Goal: Transaction & Acquisition: Book appointment/travel/reservation

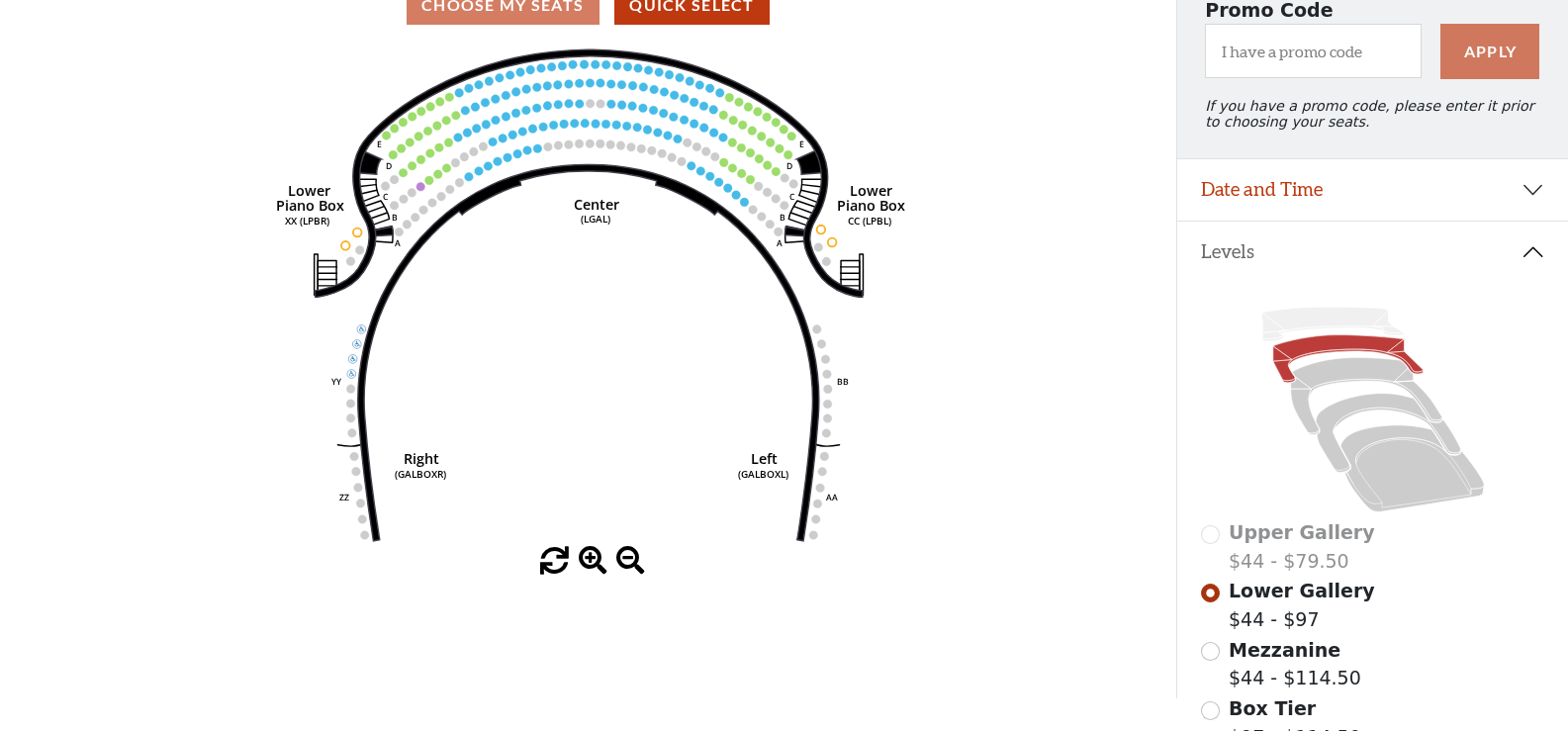
scroll to position [191, 0]
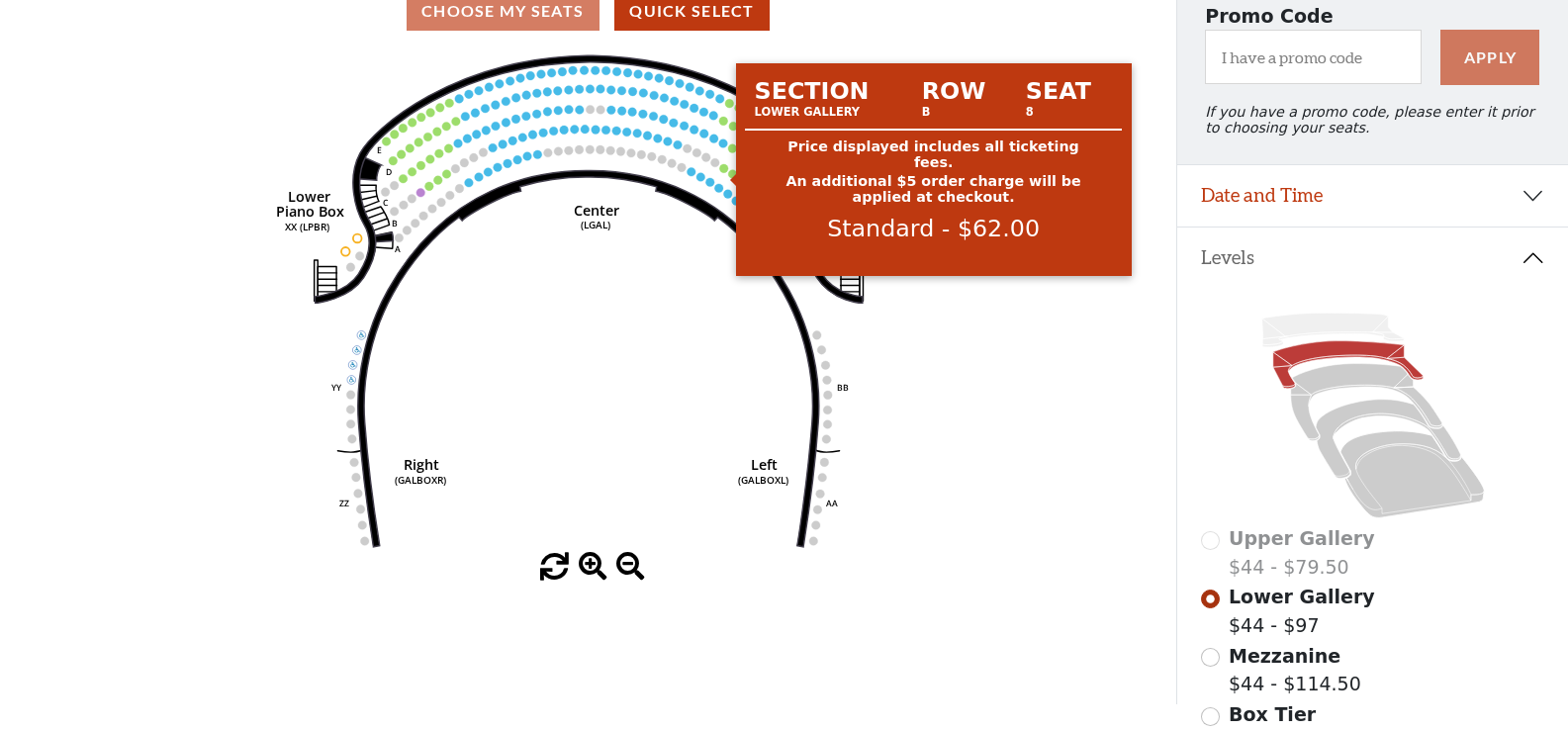
click at [724, 173] on circle at bounding box center [724, 168] width 9 height 9
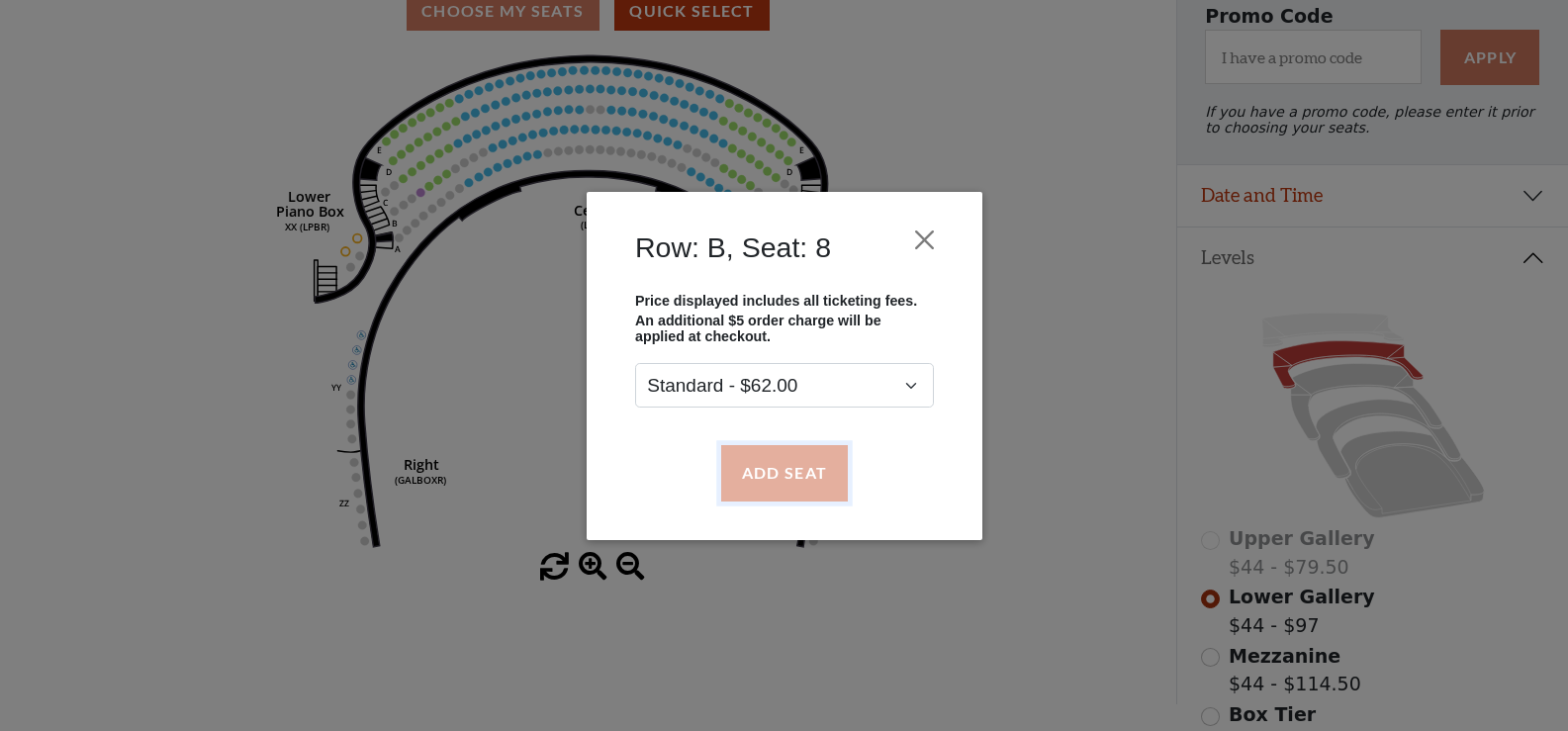
click at [786, 471] on button "Add Seat" at bounding box center [783, 473] width 127 height 55
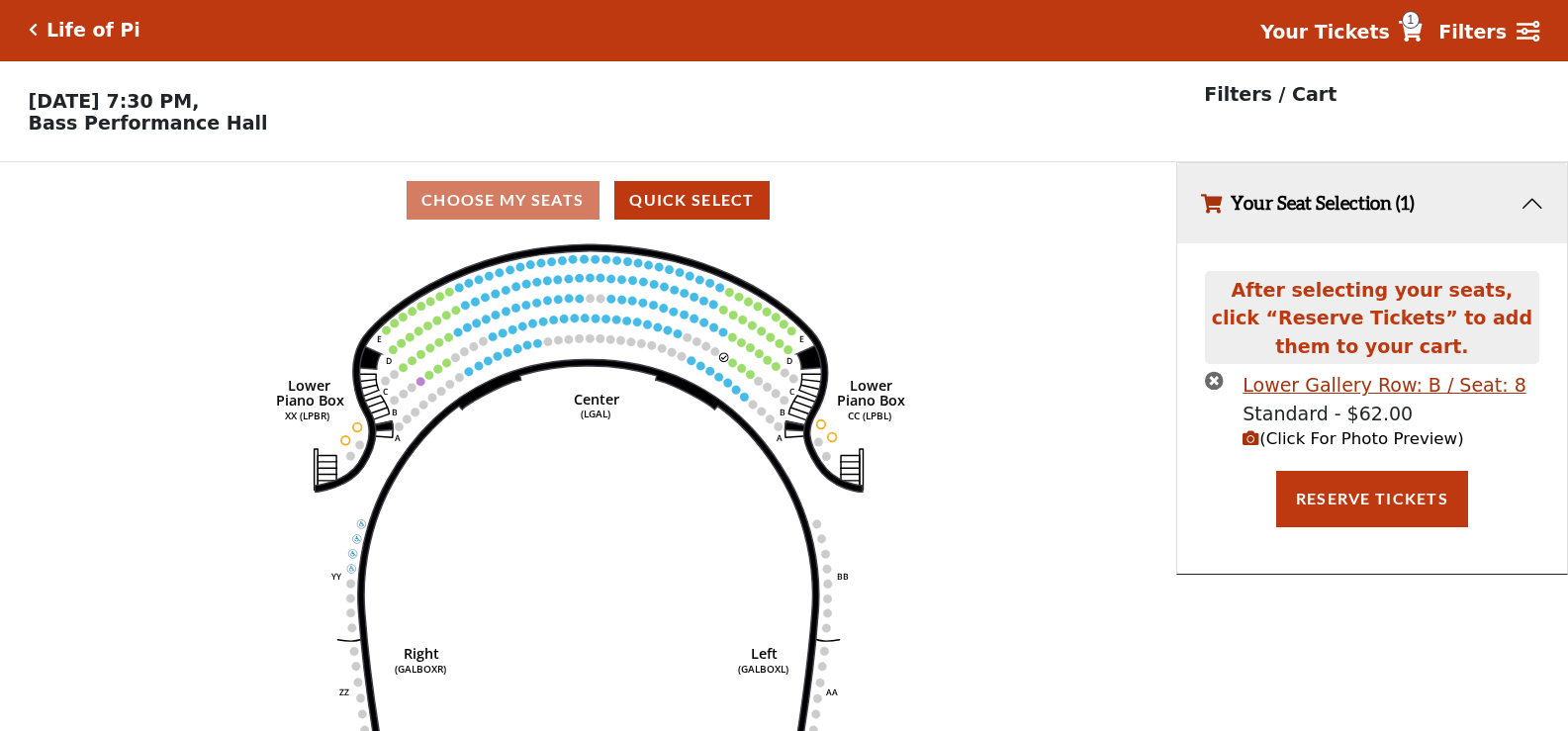
scroll to position [0, 0]
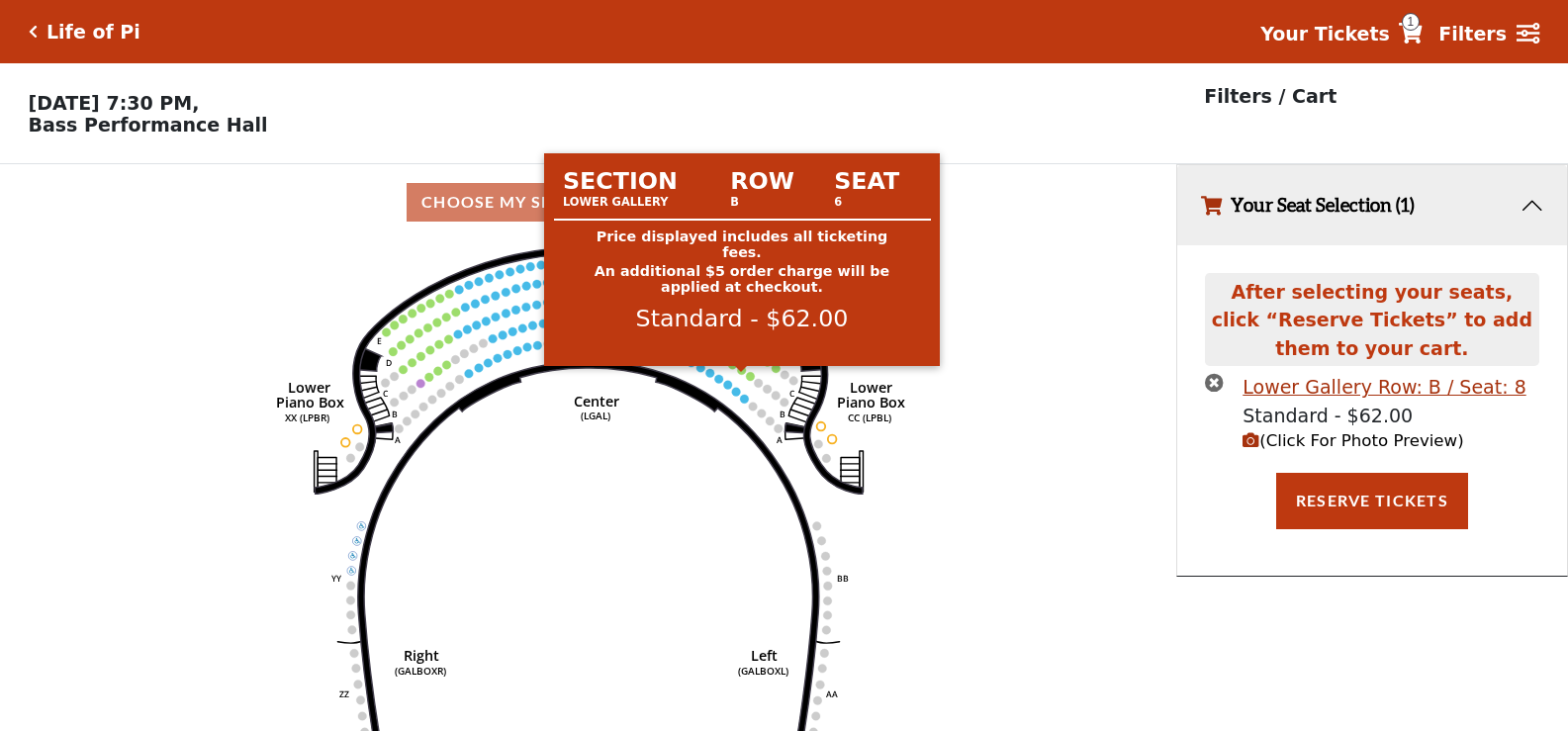
click at [740, 375] on circle at bounding box center [741, 370] width 9 height 9
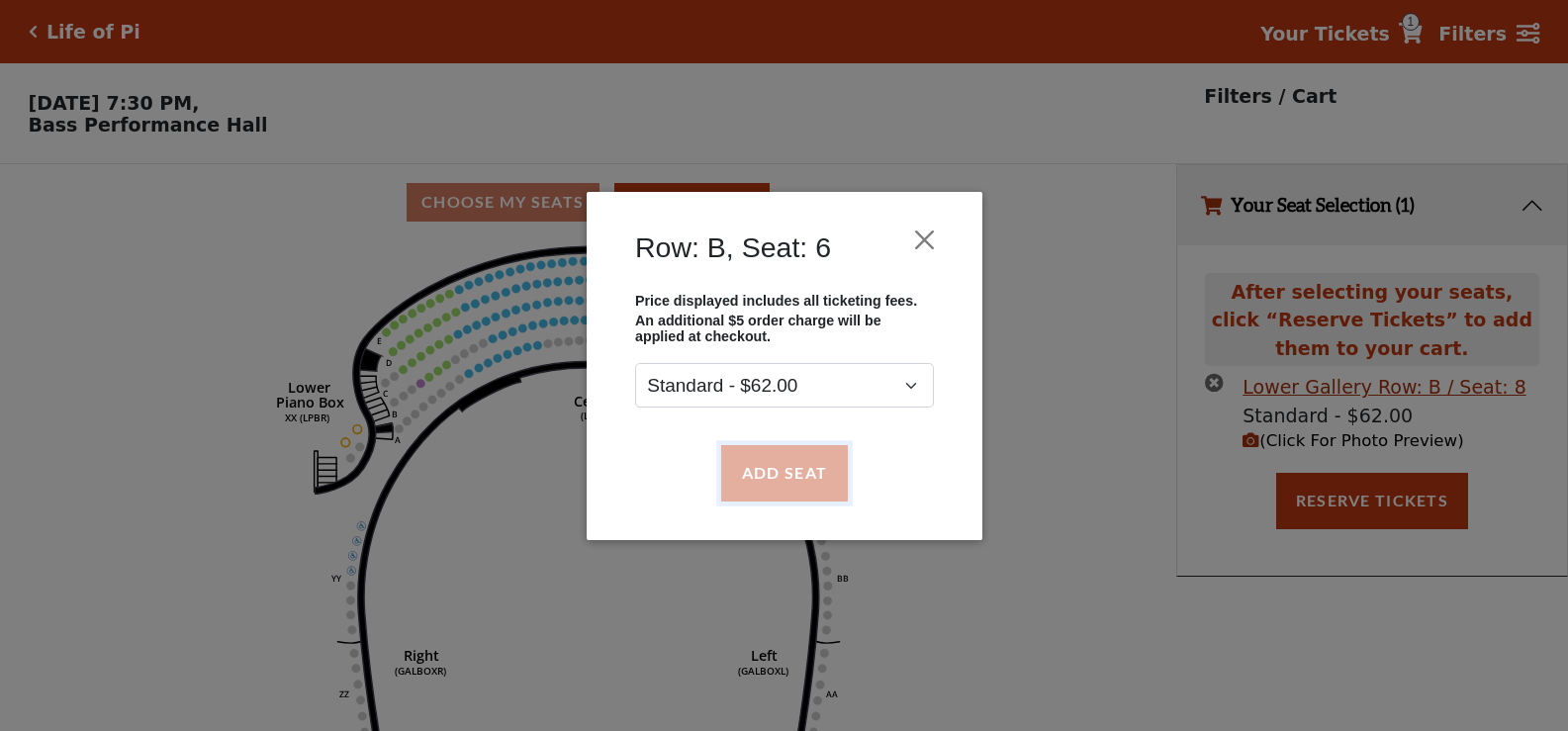
click at [818, 467] on button "Add Seat" at bounding box center [783, 473] width 127 height 55
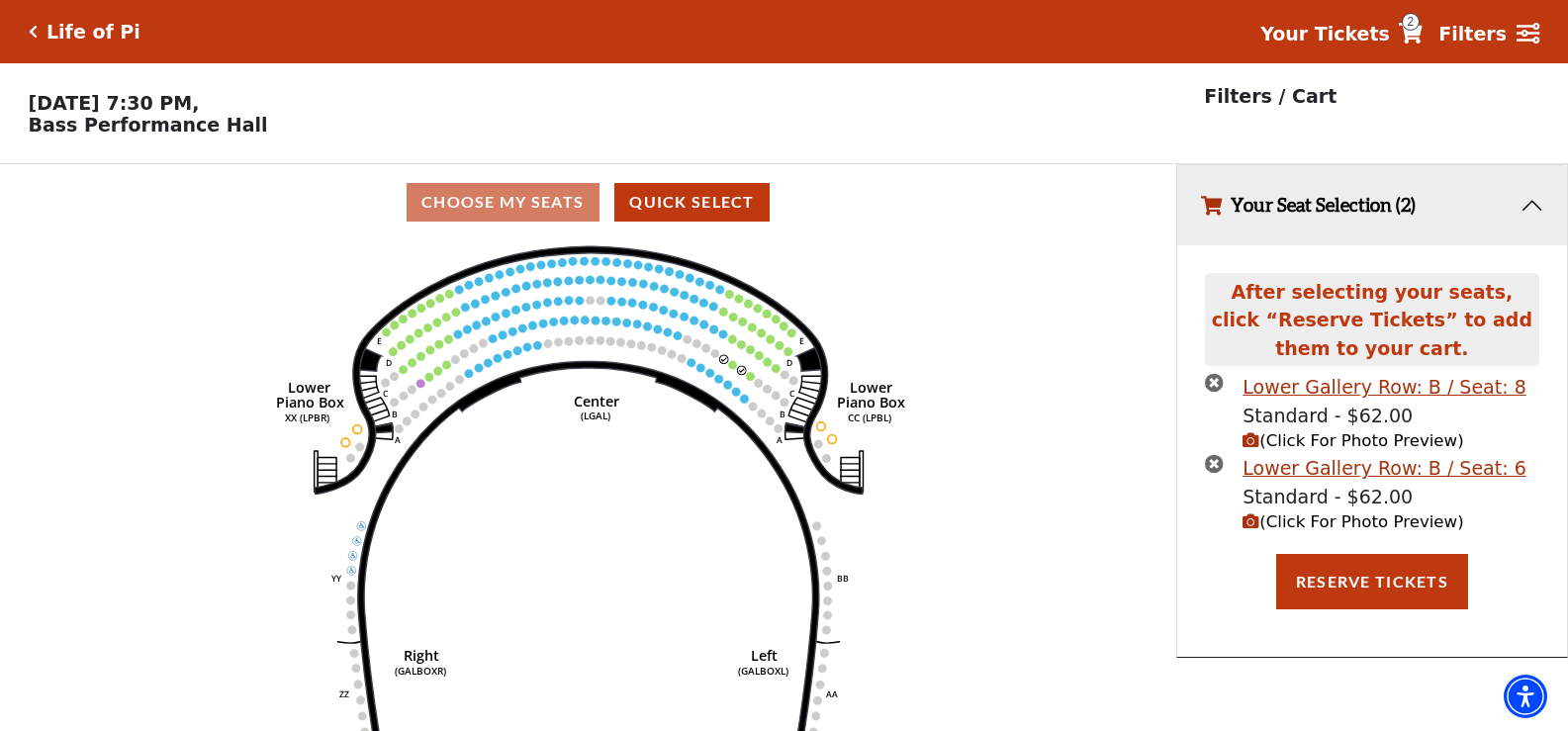
click at [746, 379] on icon "Right (GALBOXR) E D C B A E D C B A YY ZZ Left (GALBOXL) BB AA Center Lower Pia…" at bounding box center [587, 492] width 1058 height 504
click at [728, 365] on use "Seat Selected" at bounding box center [724, 360] width 10 height 10
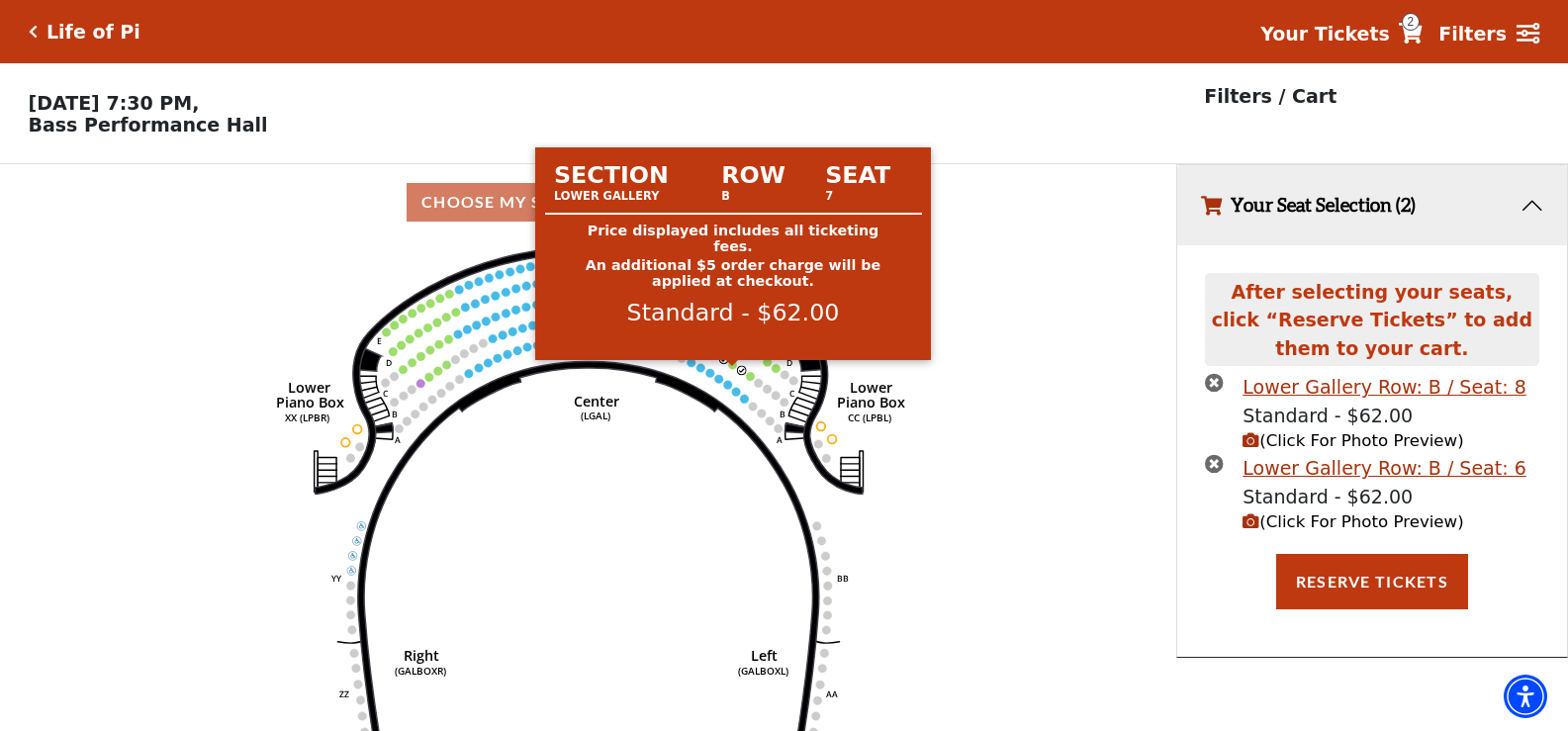
click at [733, 369] on circle at bounding box center [733, 365] width 9 height 9
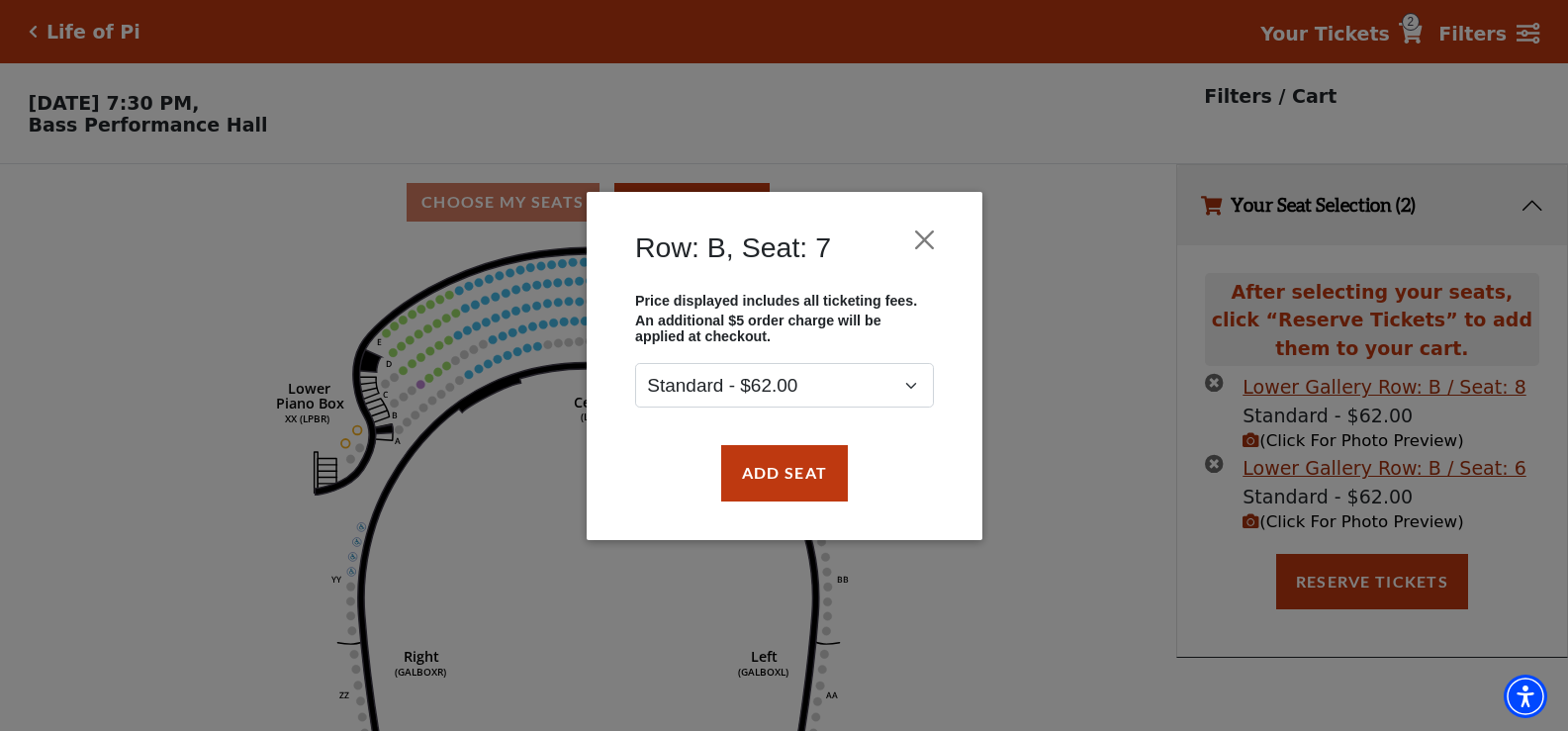
click at [747, 441] on div "Add Seat" at bounding box center [784, 473] width 337 height 93
click at [750, 461] on button "Add Seat" at bounding box center [783, 473] width 127 height 55
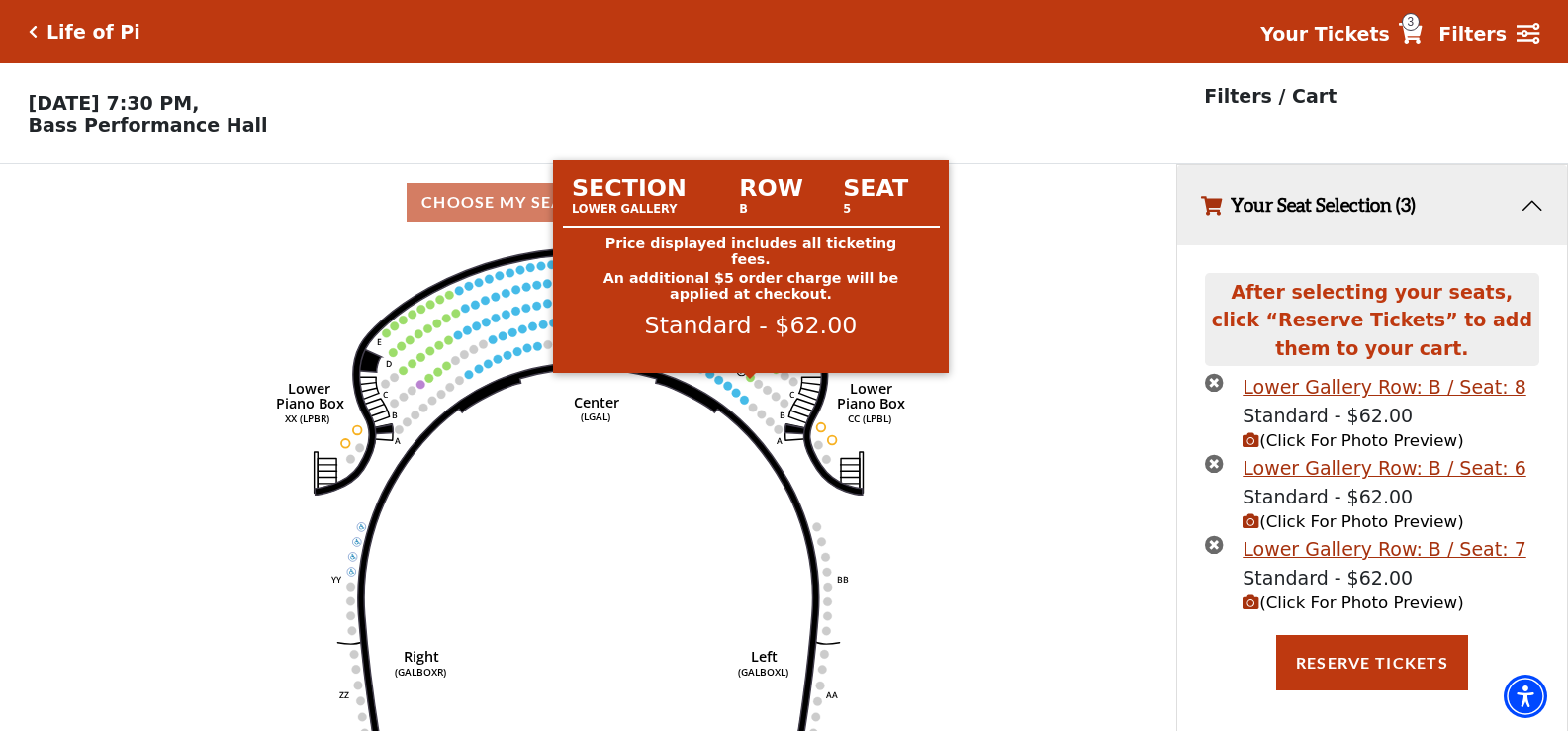
click at [748, 382] on circle at bounding box center [750, 377] width 9 height 9
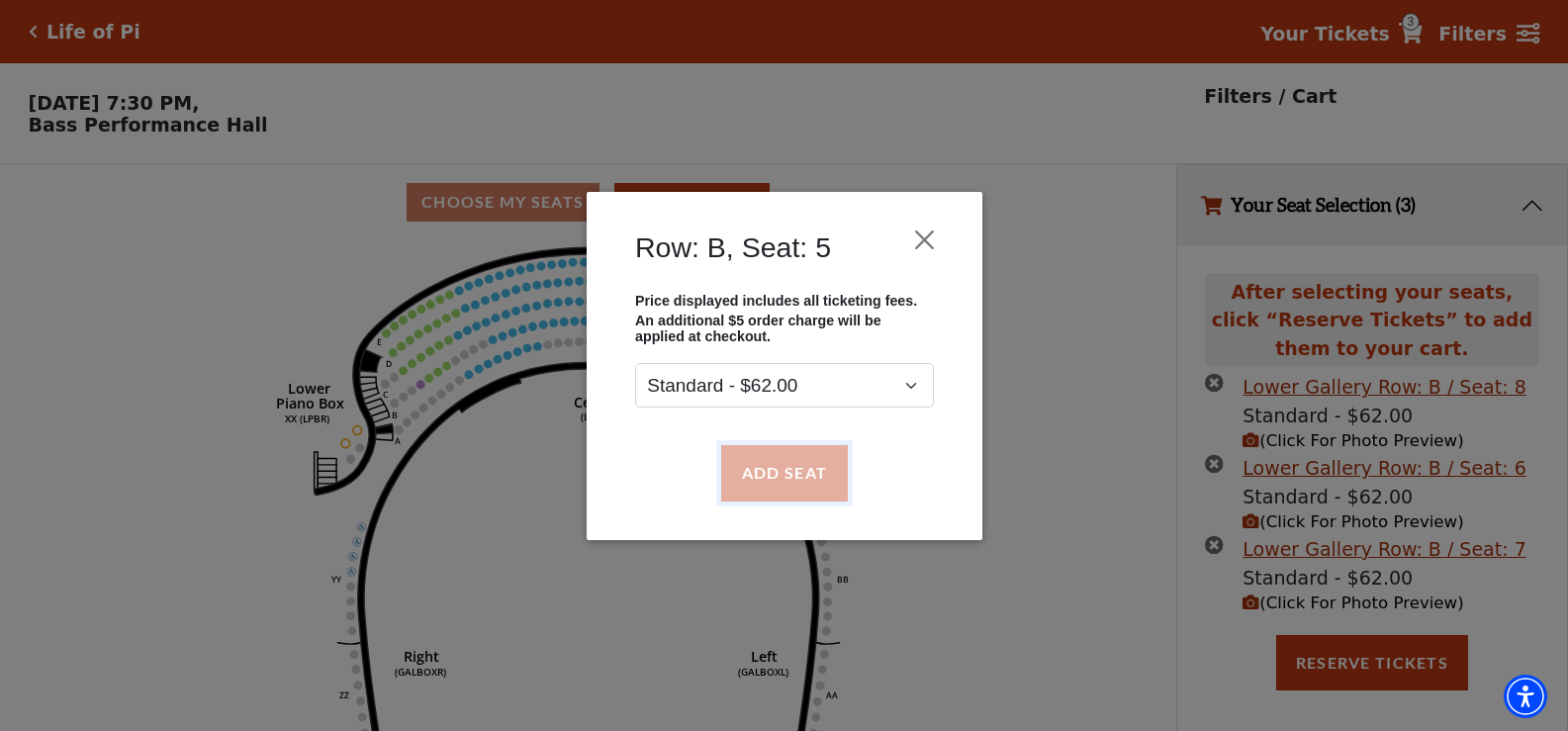
click at [763, 498] on button "Add Seat" at bounding box center [783, 473] width 127 height 55
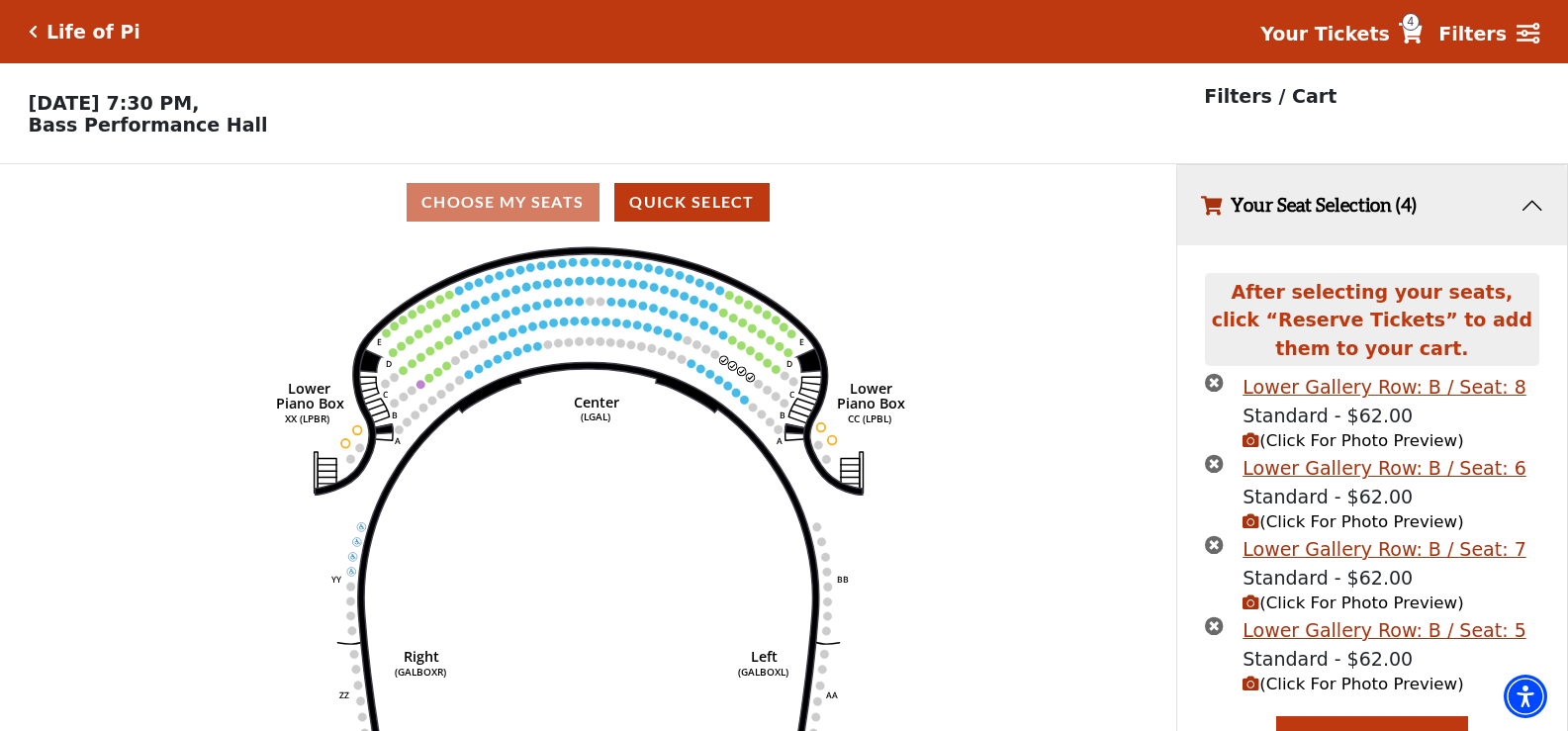
scroll to position [49, 0]
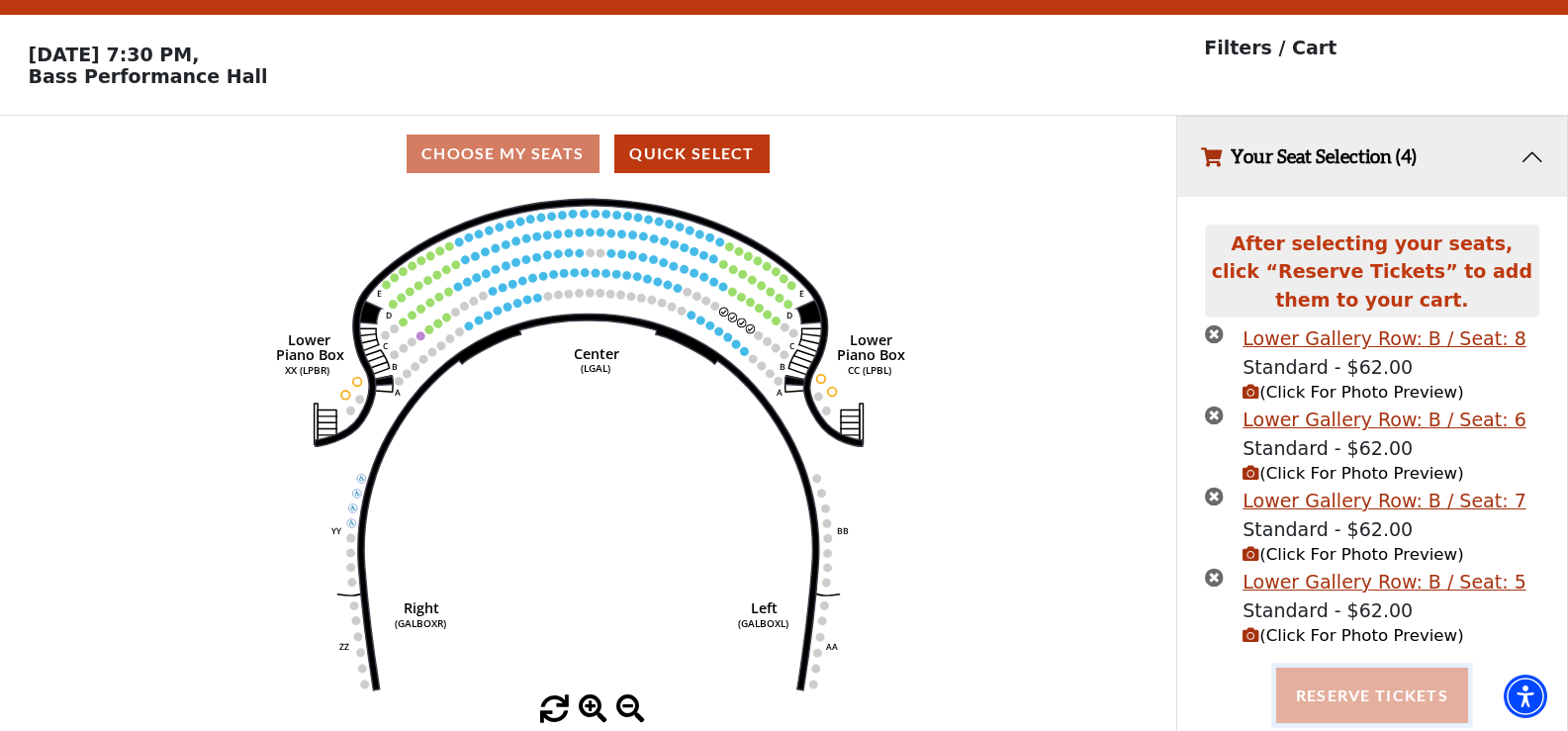
click at [1392, 715] on button "Reserve Tickets" at bounding box center [1372, 695] width 192 height 55
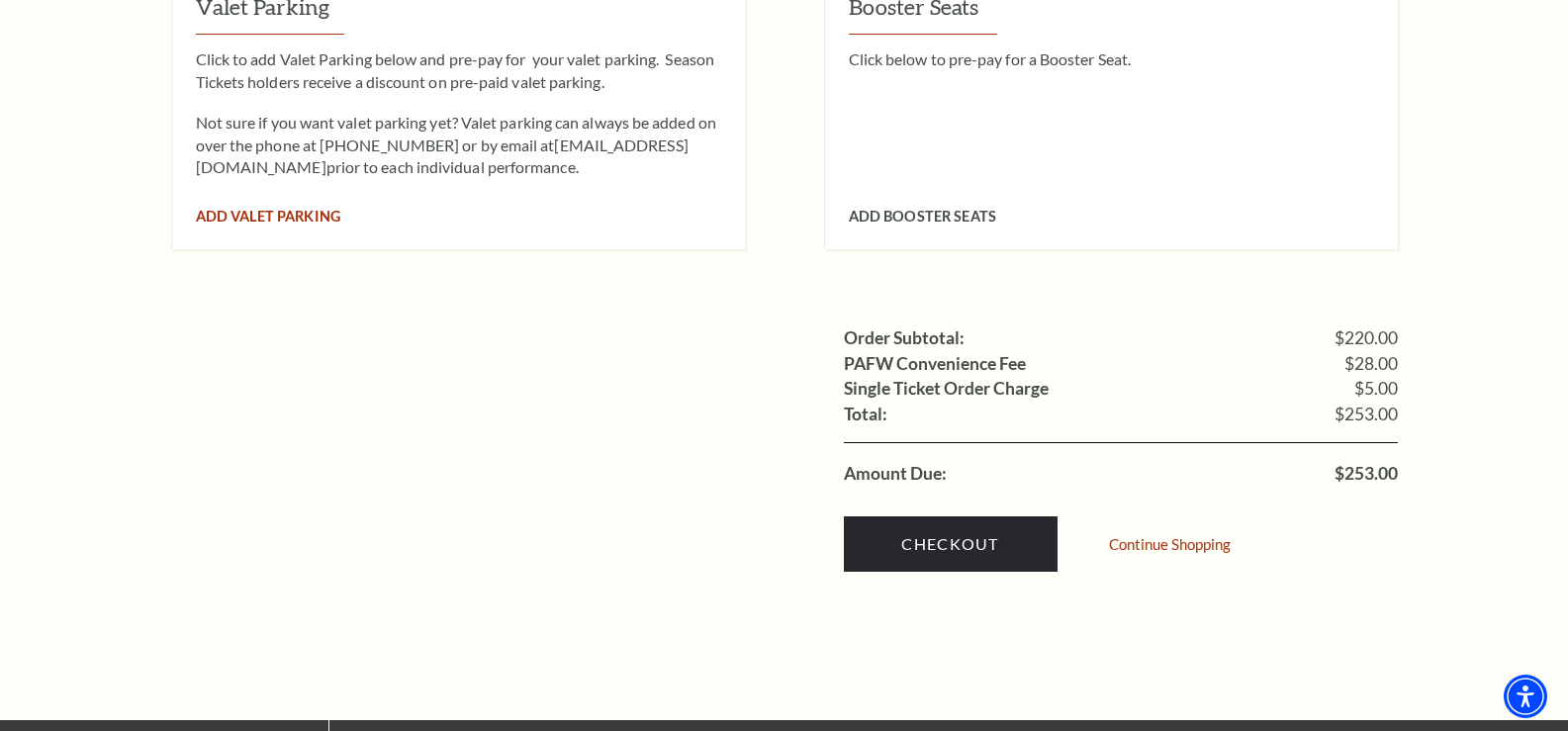
scroll to position [1979, 0]
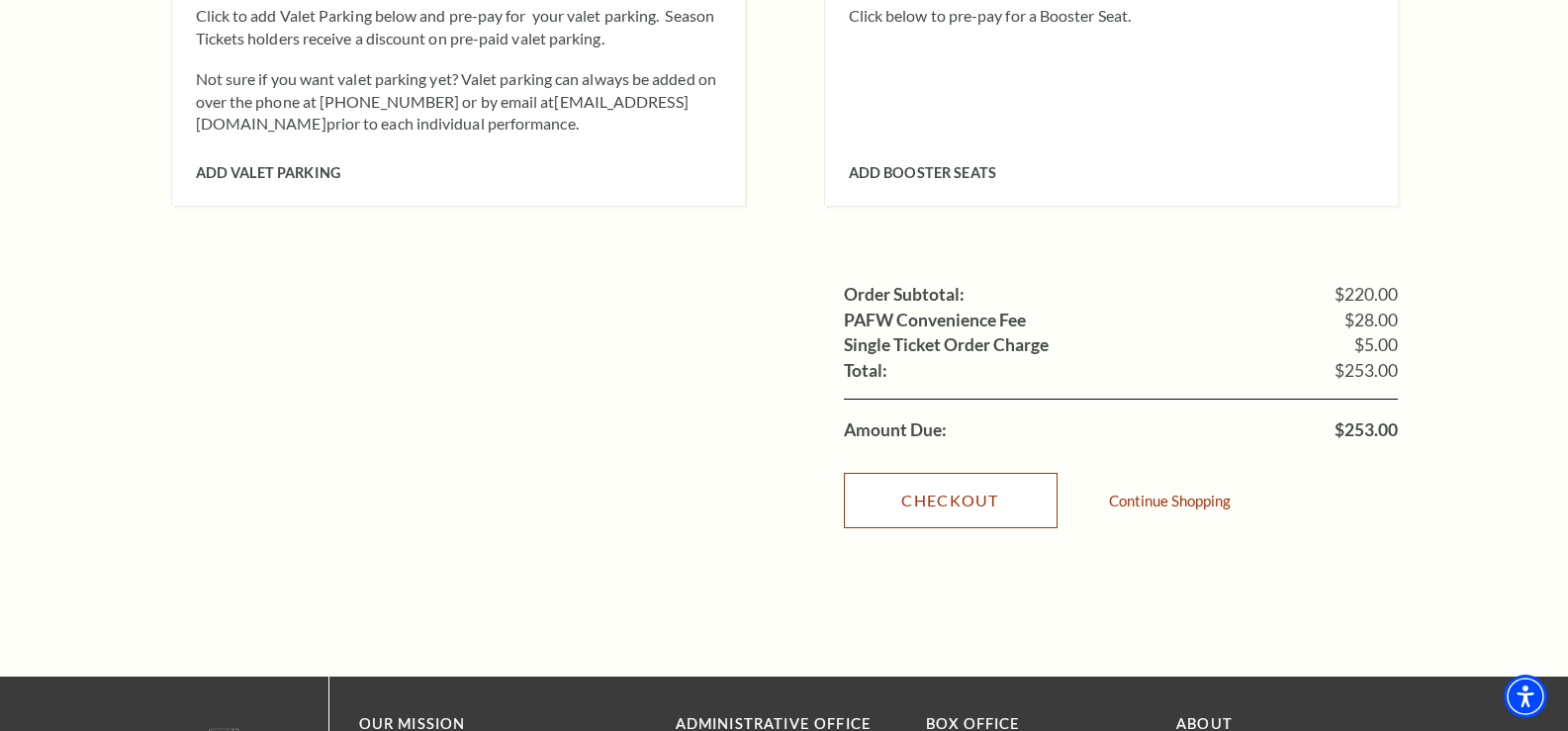
click at [972, 473] on link "Checkout" at bounding box center [950, 501] width 214 height 55
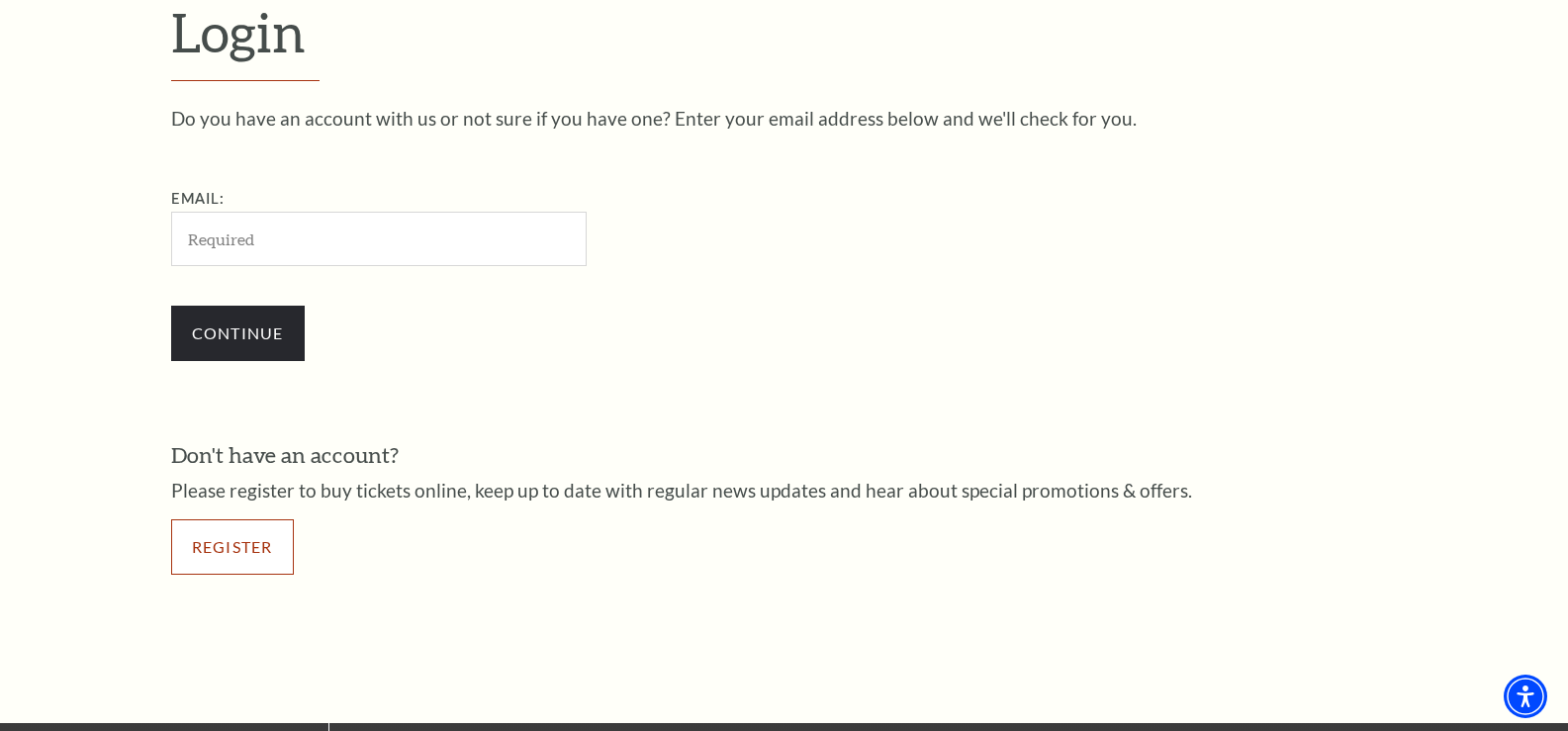
click at [265, 542] on link "Register" at bounding box center [233, 548] width 123 height 55
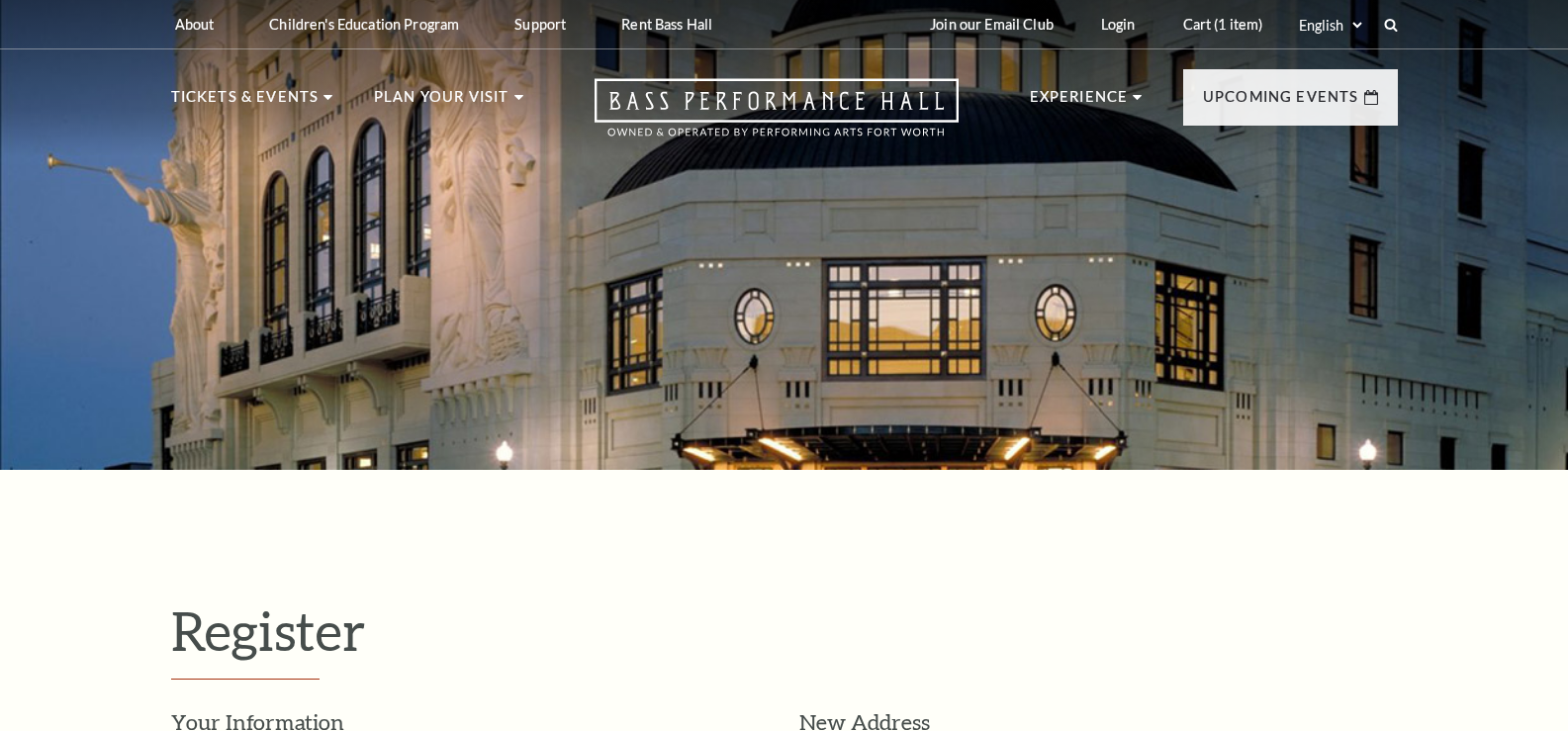
select select "1"
select select "[GEOGRAPHIC_DATA]"
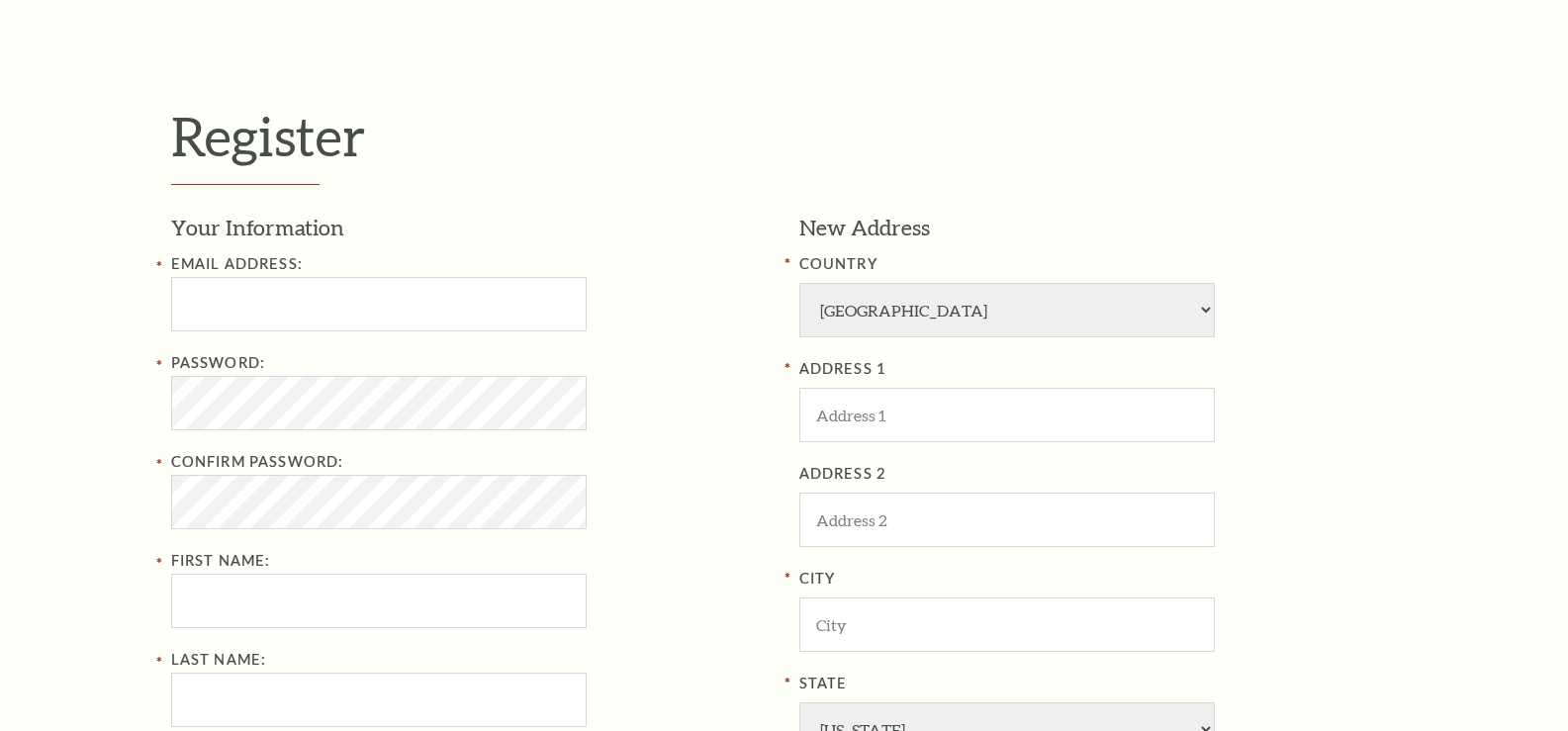
click at [405, 350] on div "Email Address: Password: Confirm Password: First Name: Last Name: Phone" at bounding box center [470, 539] width 598 height 574
drag, startPoint x: 393, startPoint y: 282, endPoint x: 392, endPoint y: 292, distance: 10.0
click at [392, 289] on input "text" at bounding box center [379, 304] width 416 height 54
type input "baralpriyanka4567yu@gmail.com"
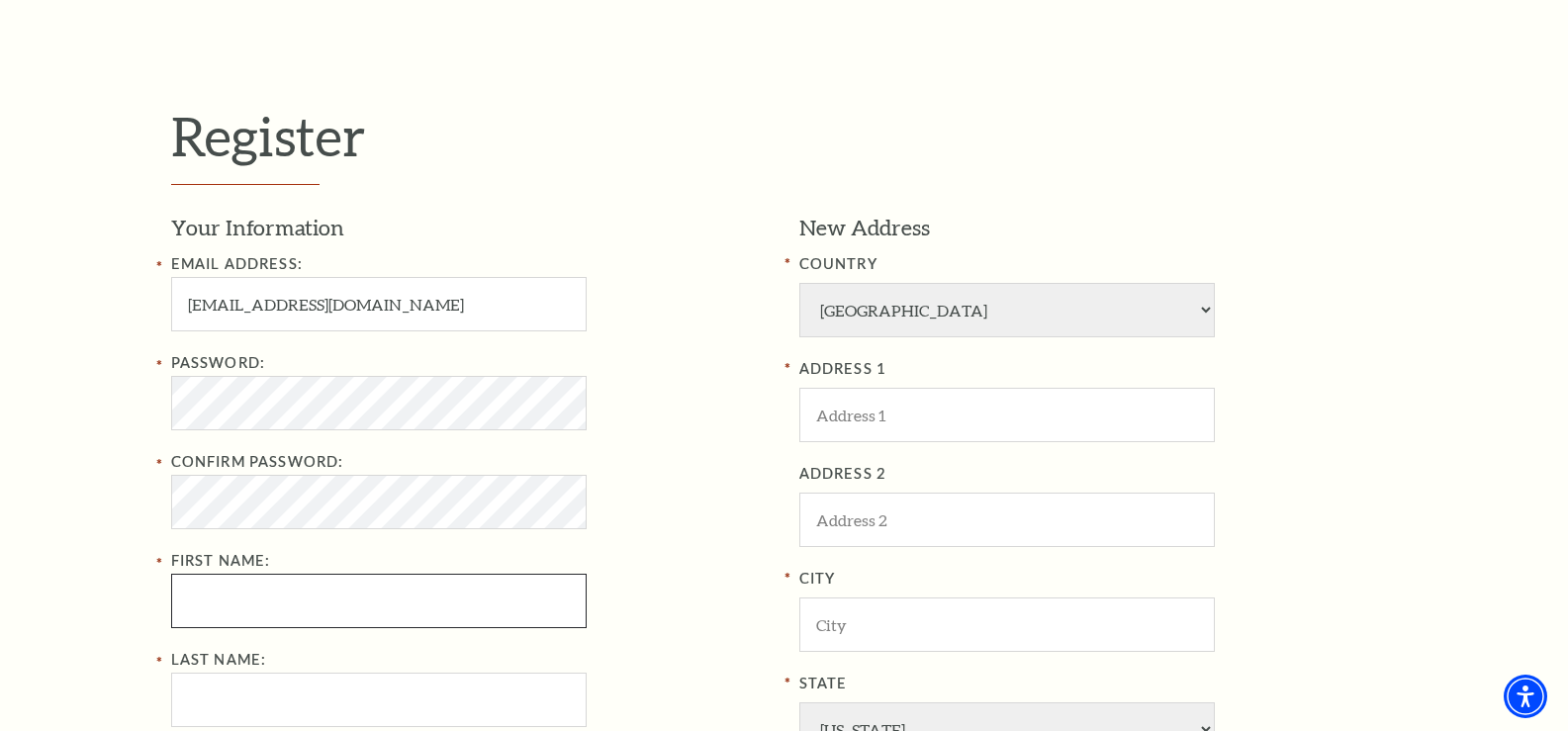
type input "priyanka"
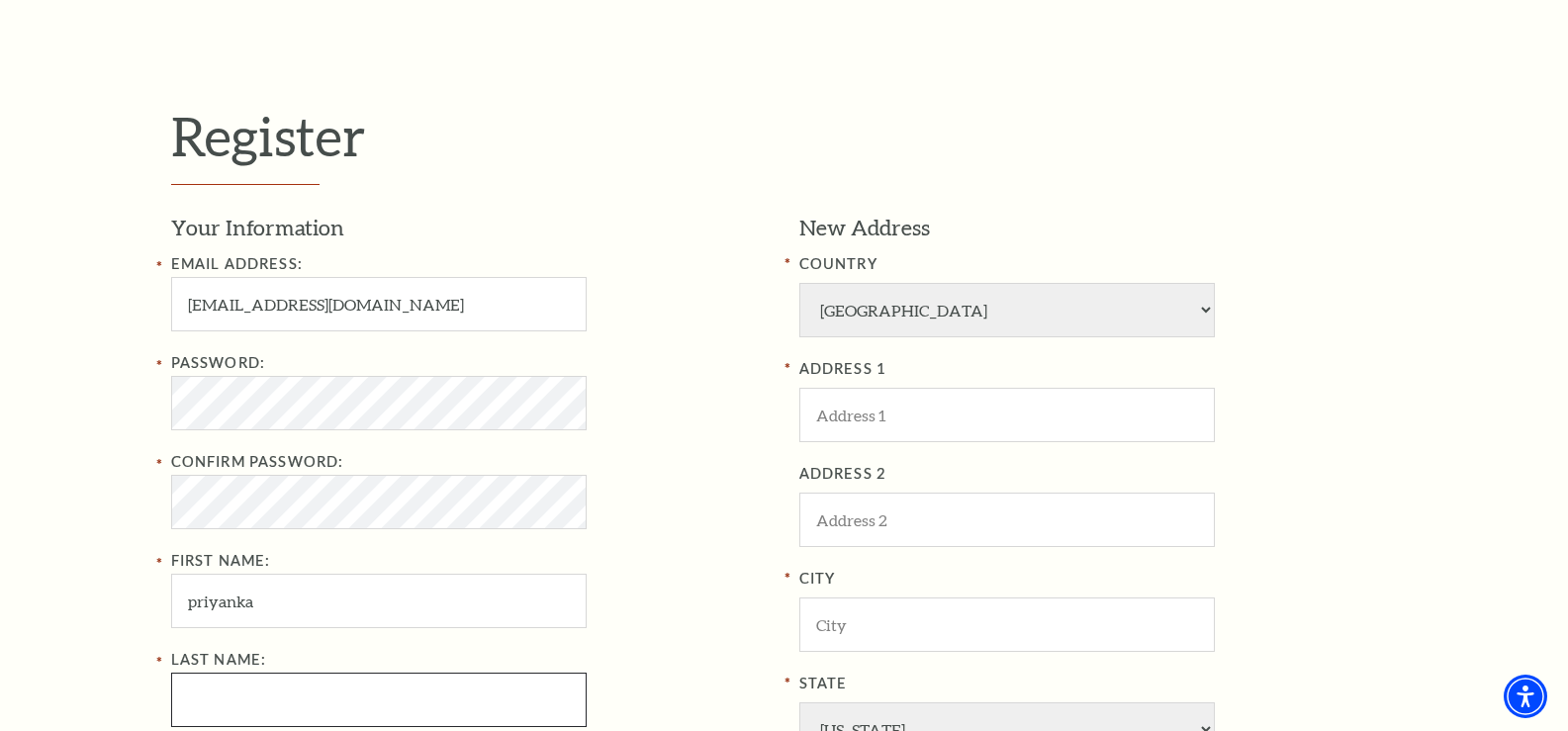
type input "baral"
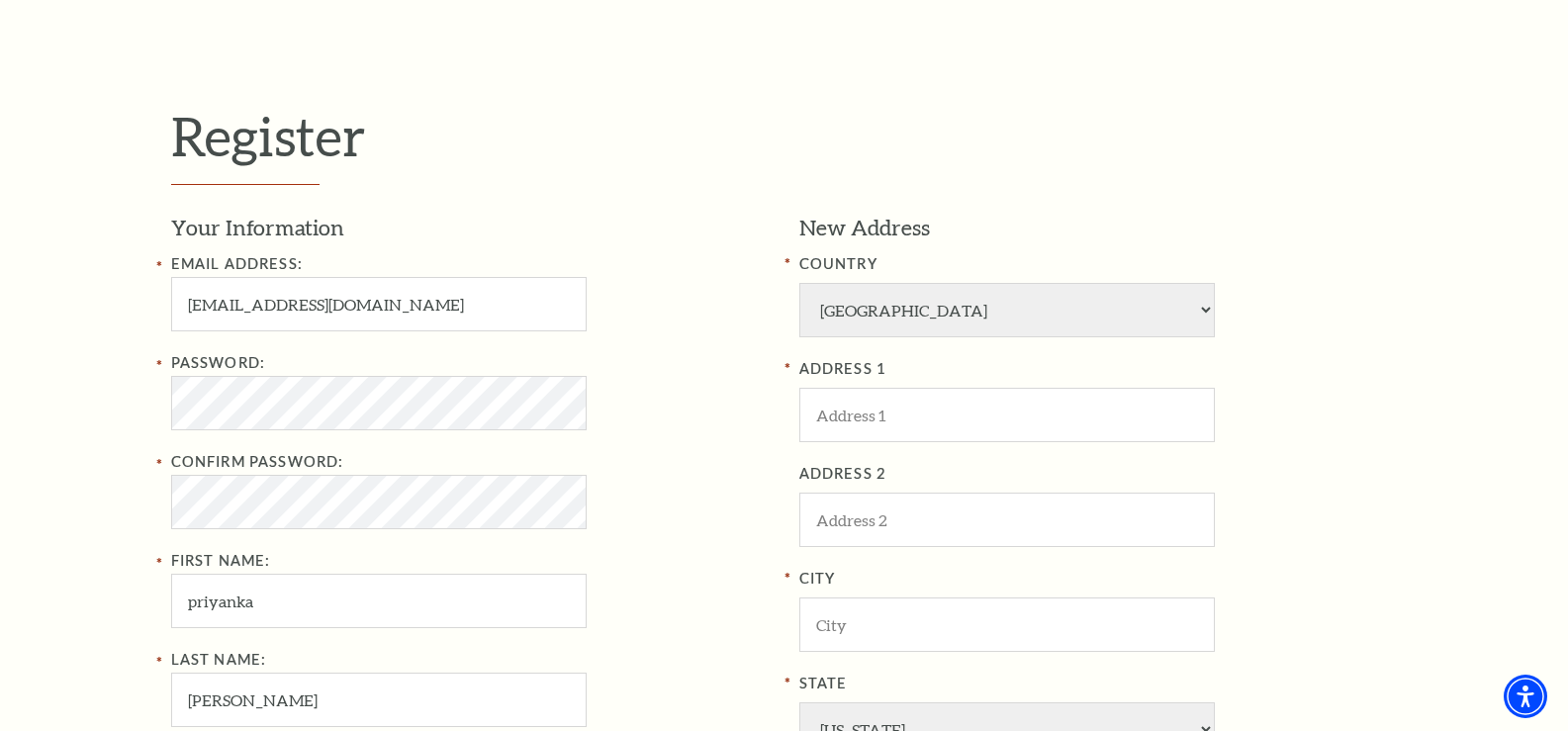
type input "09692232644"
select select "92"
type input "Ridgefield Playhouse"
type input "Ridgefield"
type input "06879"
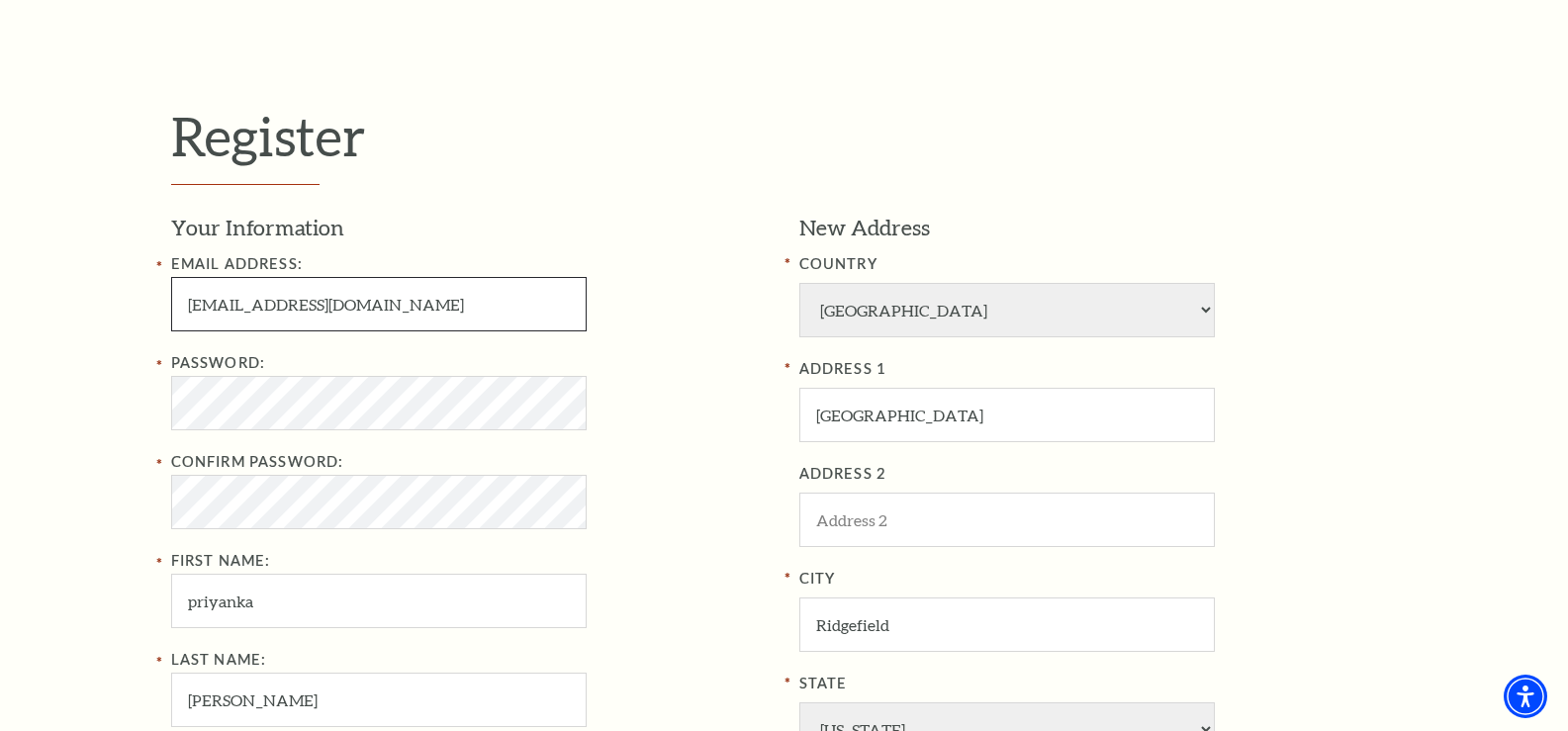
type input "096-922-32644"
select select
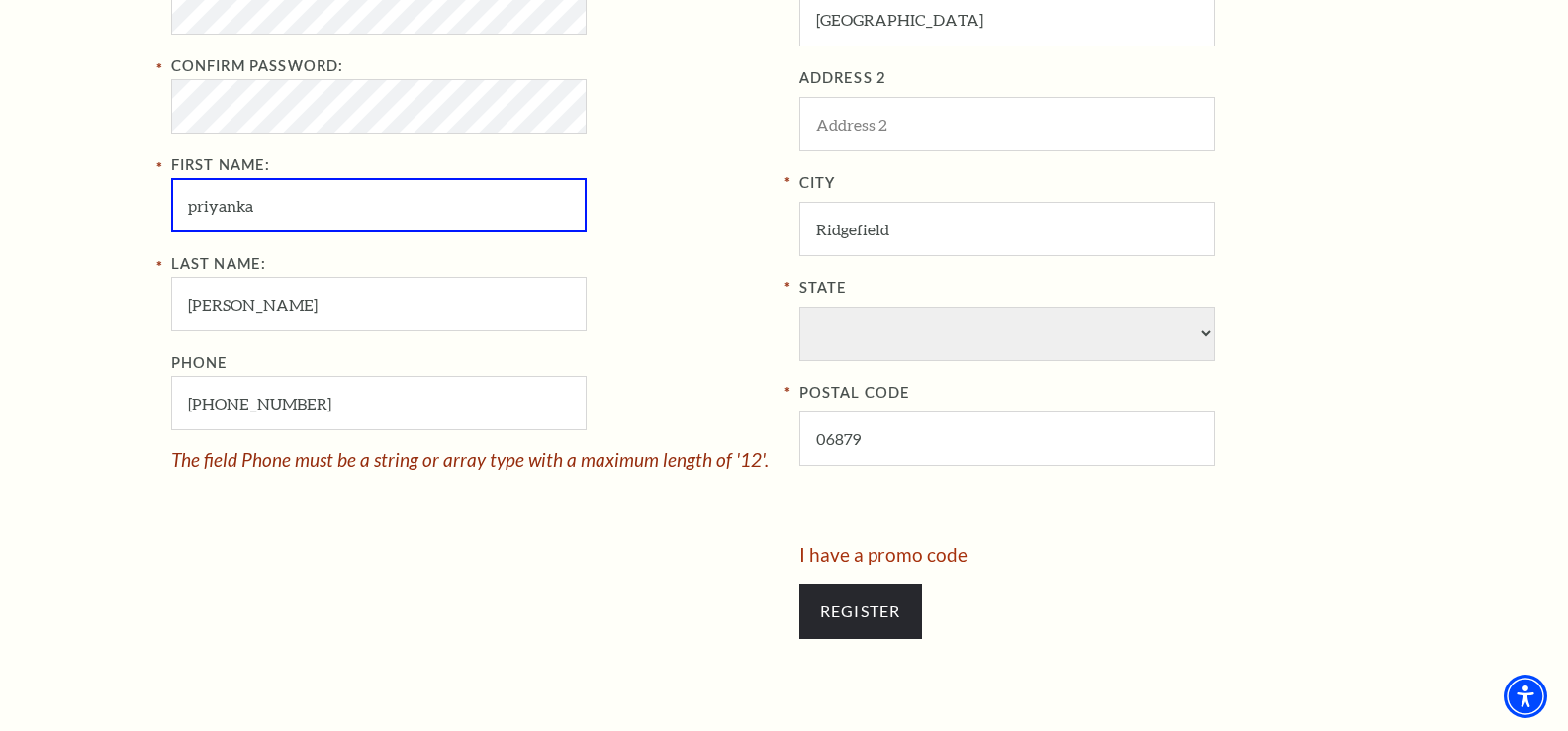
scroll to position [990, 0]
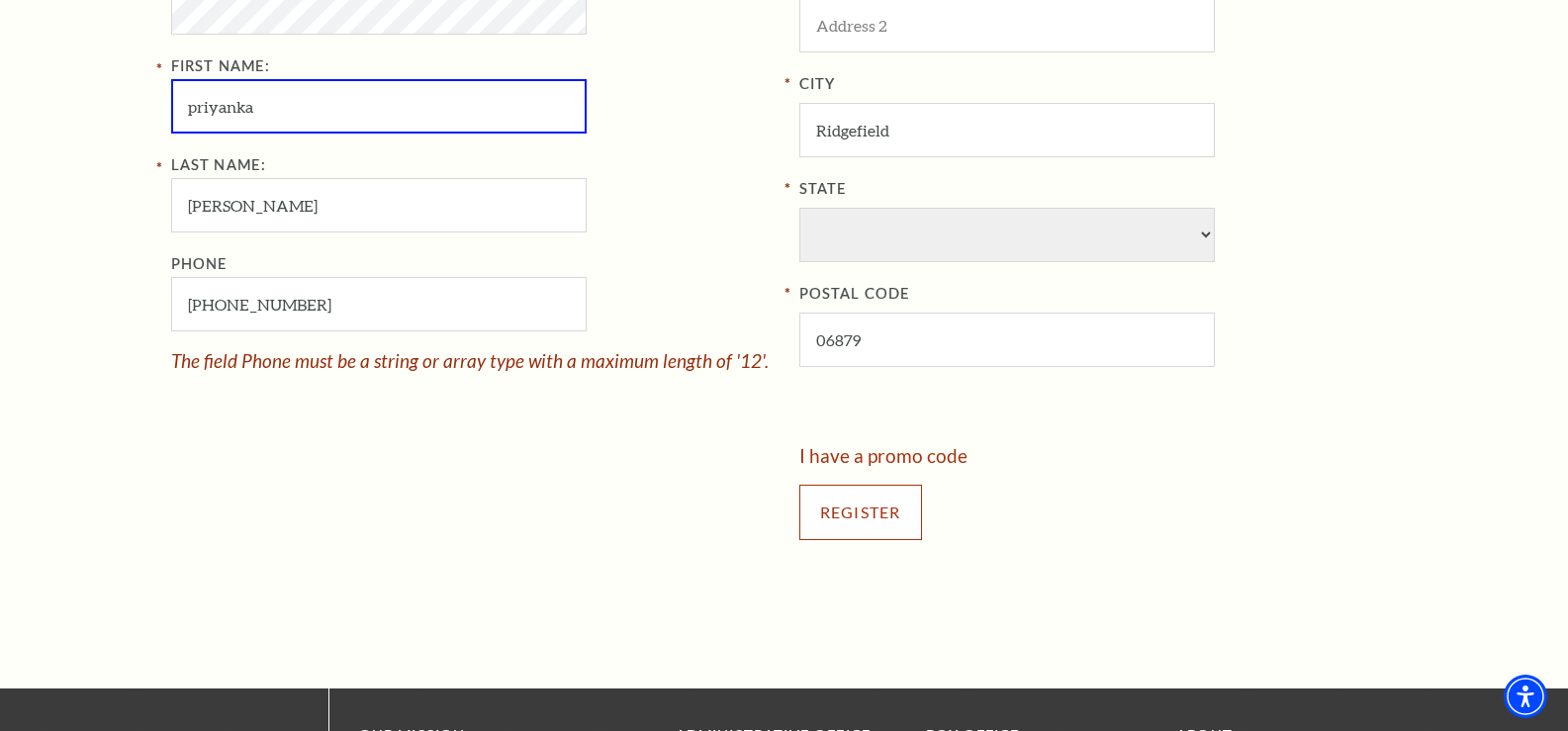
click at [854, 533] on input "Register" at bounding box center [860, 513] width 123 height 55
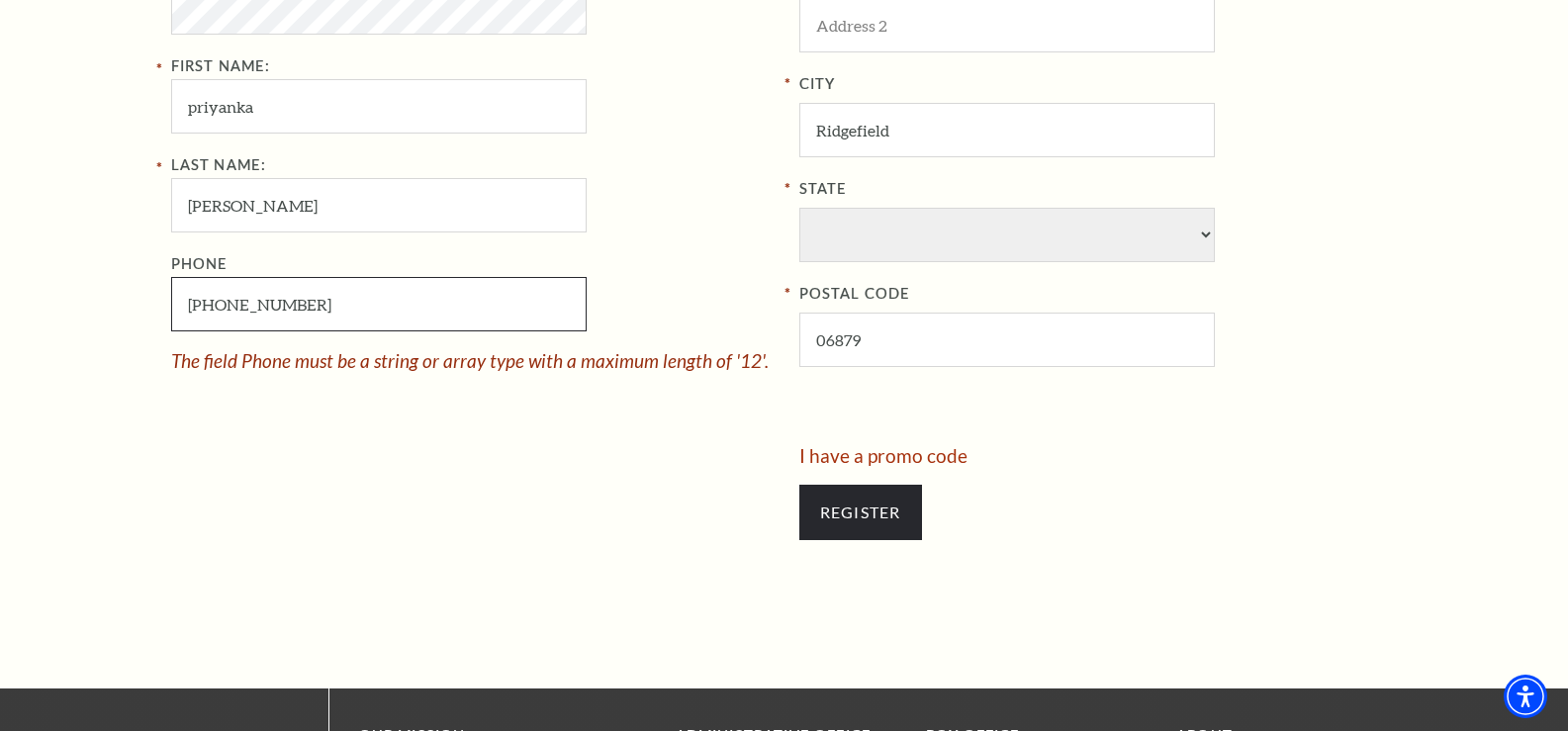
click at [195, 296] on input "096-922-32644" at bounding box center [379, 304] width 416 height 54
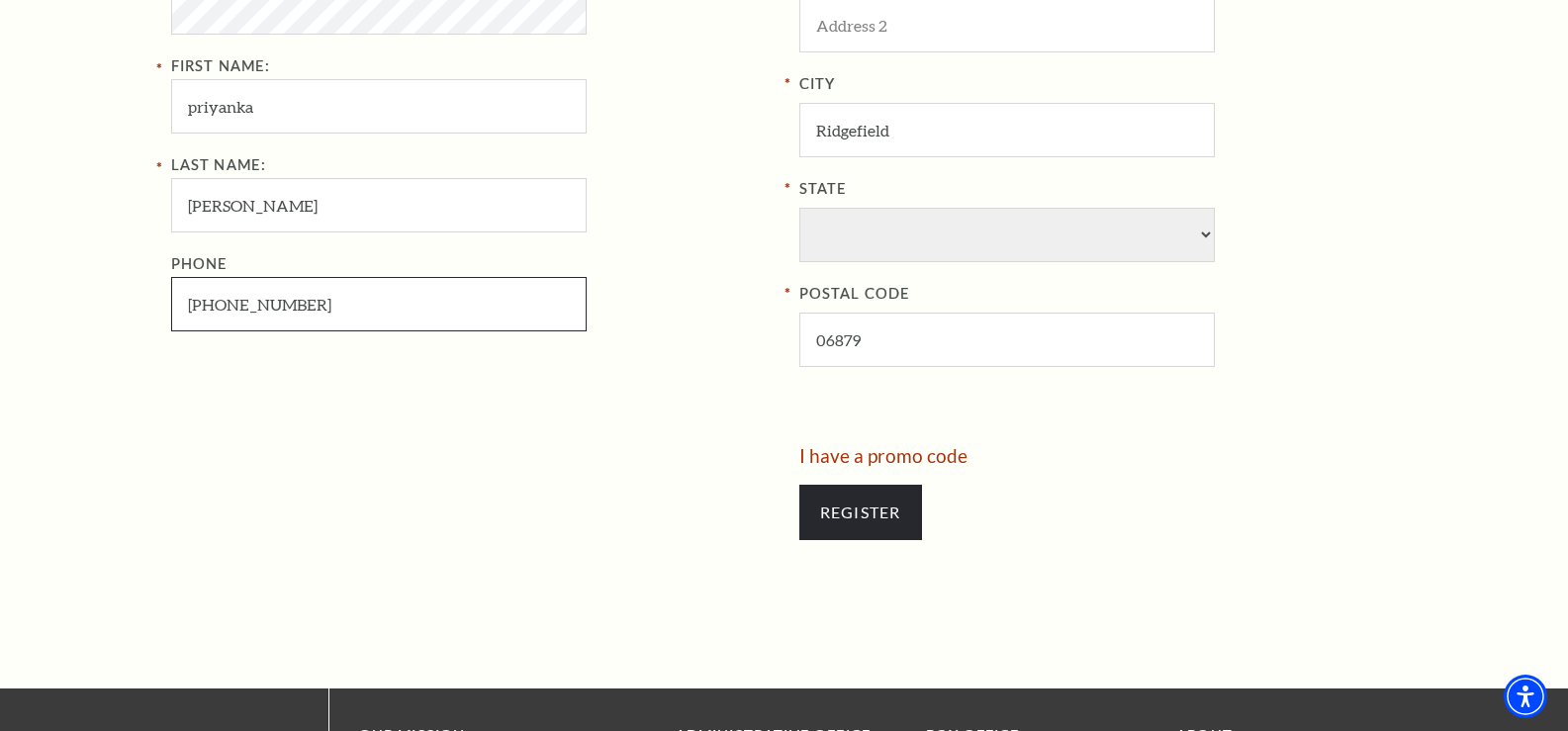
click at [184, 306] on input "969-223-2644" at bounding box center [379, 304] width 416 height 54
type input "969-223-2644"
click at [907, 497] on input "Register" at bounding box center [860, 513] width 123 height 55
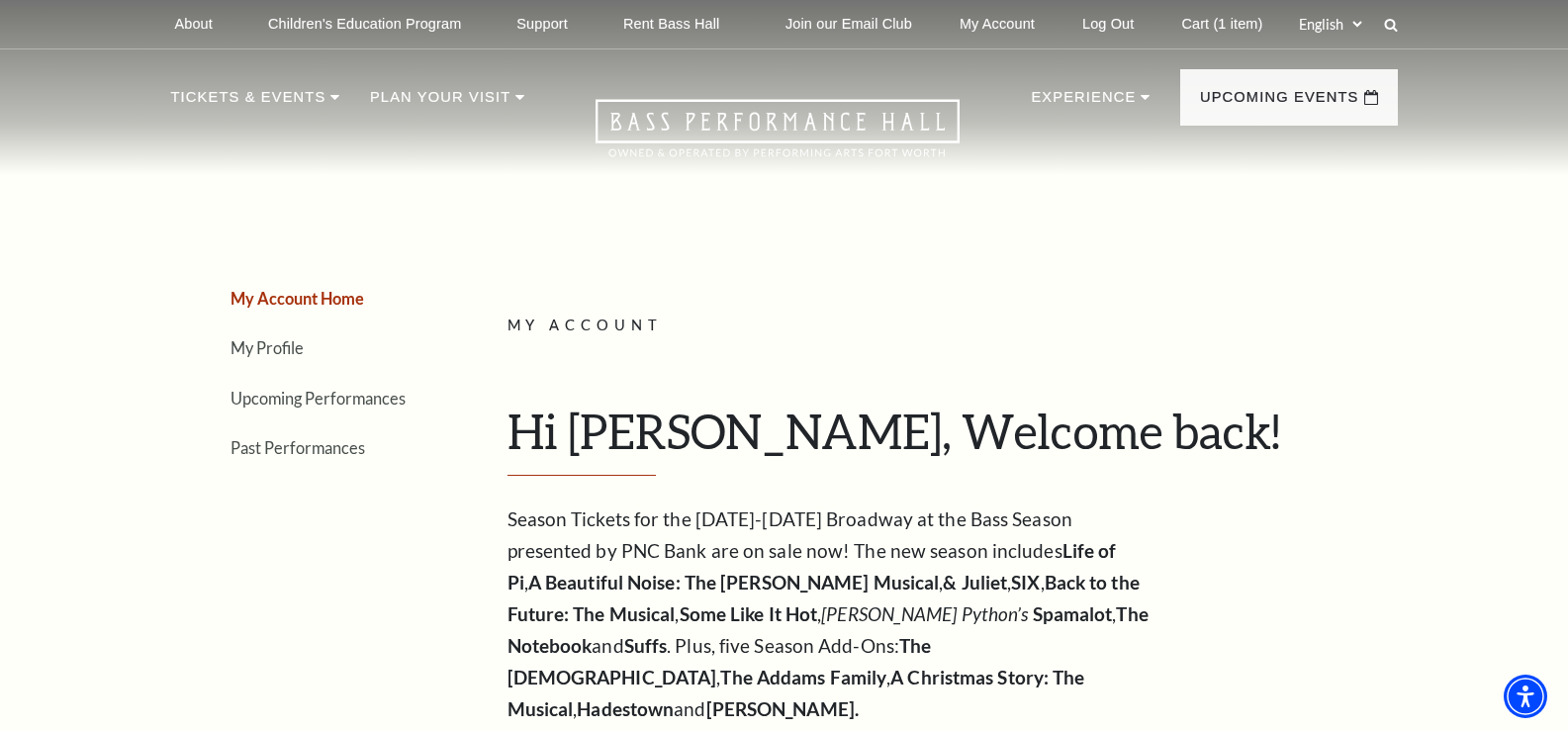
click at [1242, 341] on div "My Account Hi priyanka, Welcome back! My Account Home My Profile Upcoming Perfo…" at bounding box center [945, 395] width 875 height 162
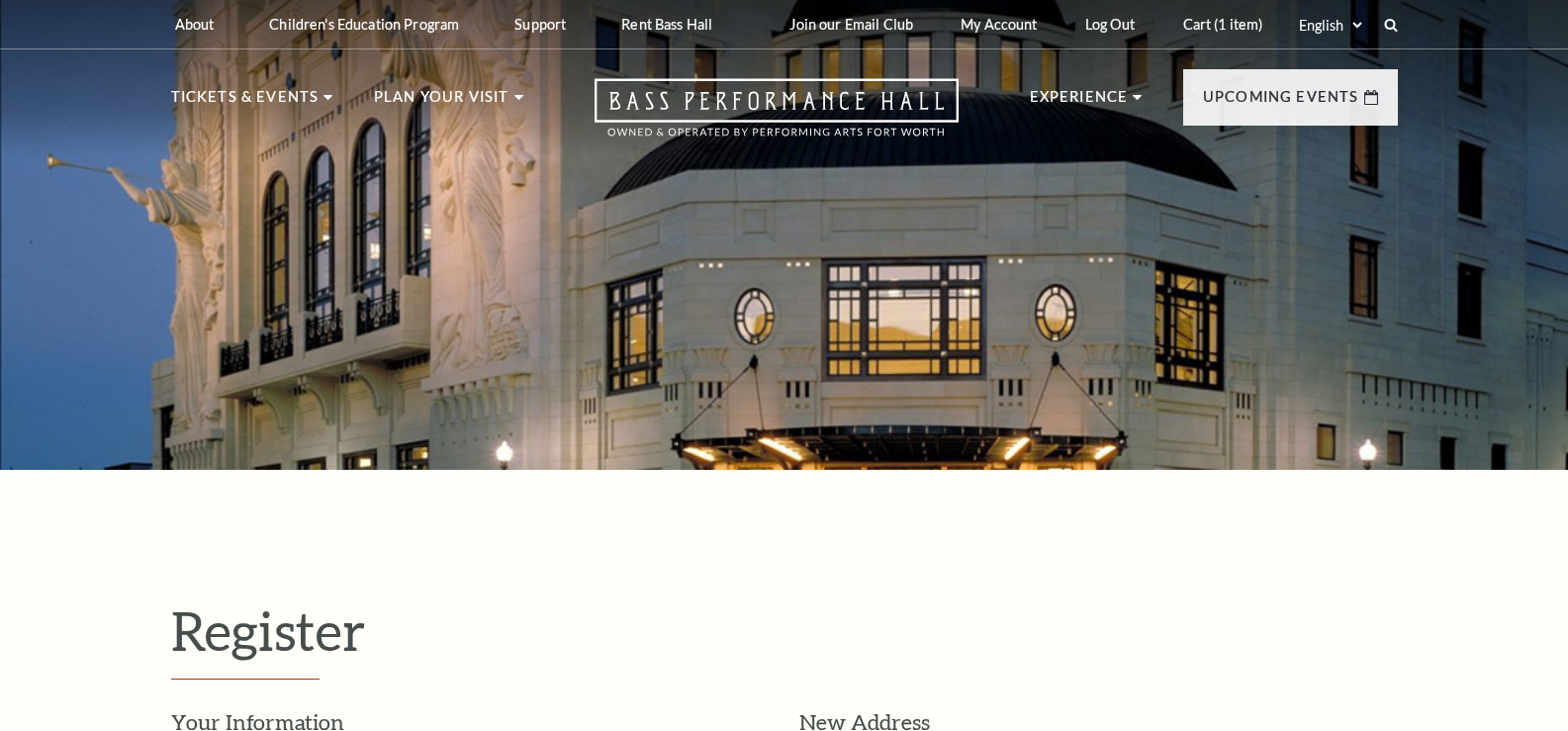
select select "92"
select select "[GEOGRAPHIC_DATA]"
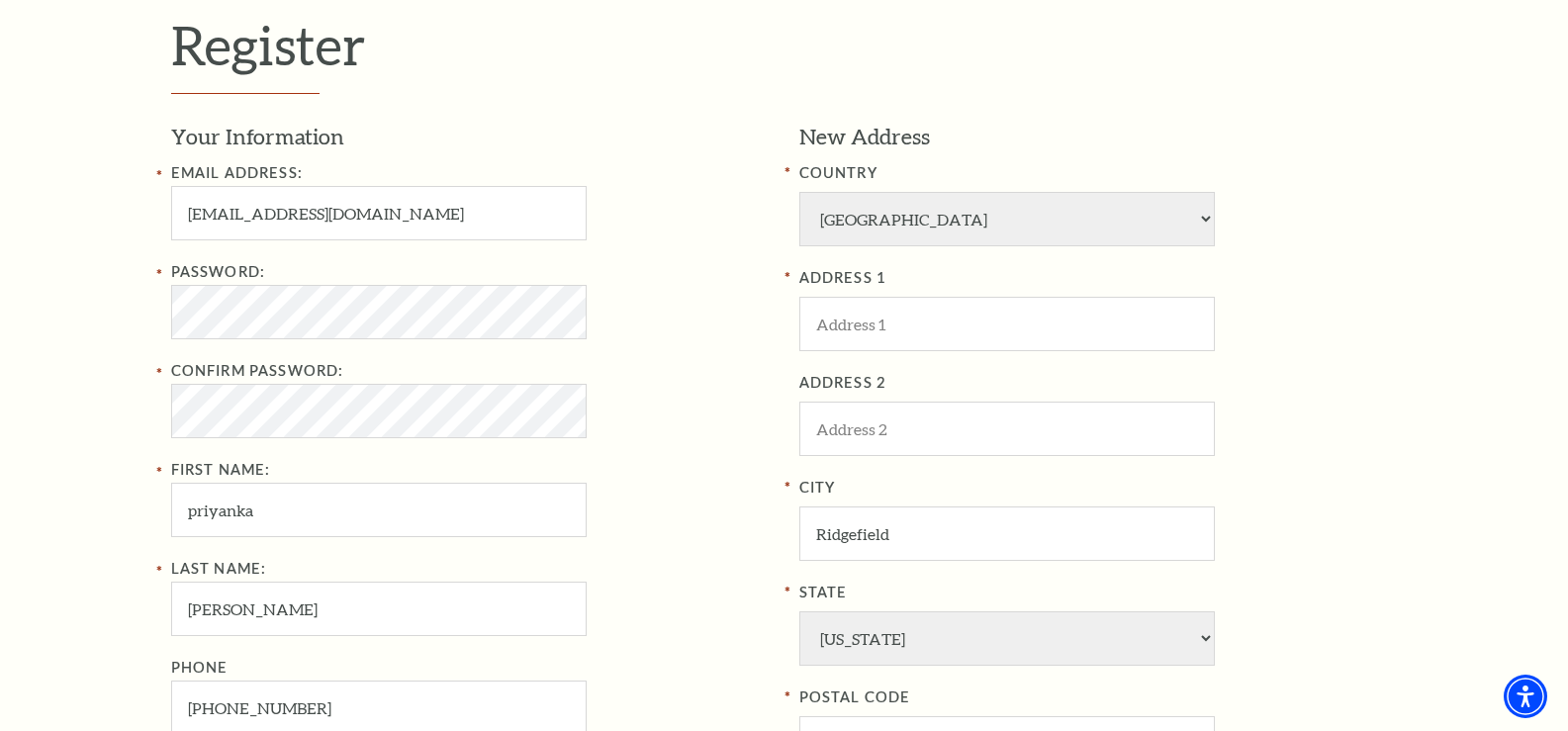
scroll to position [593, 0]
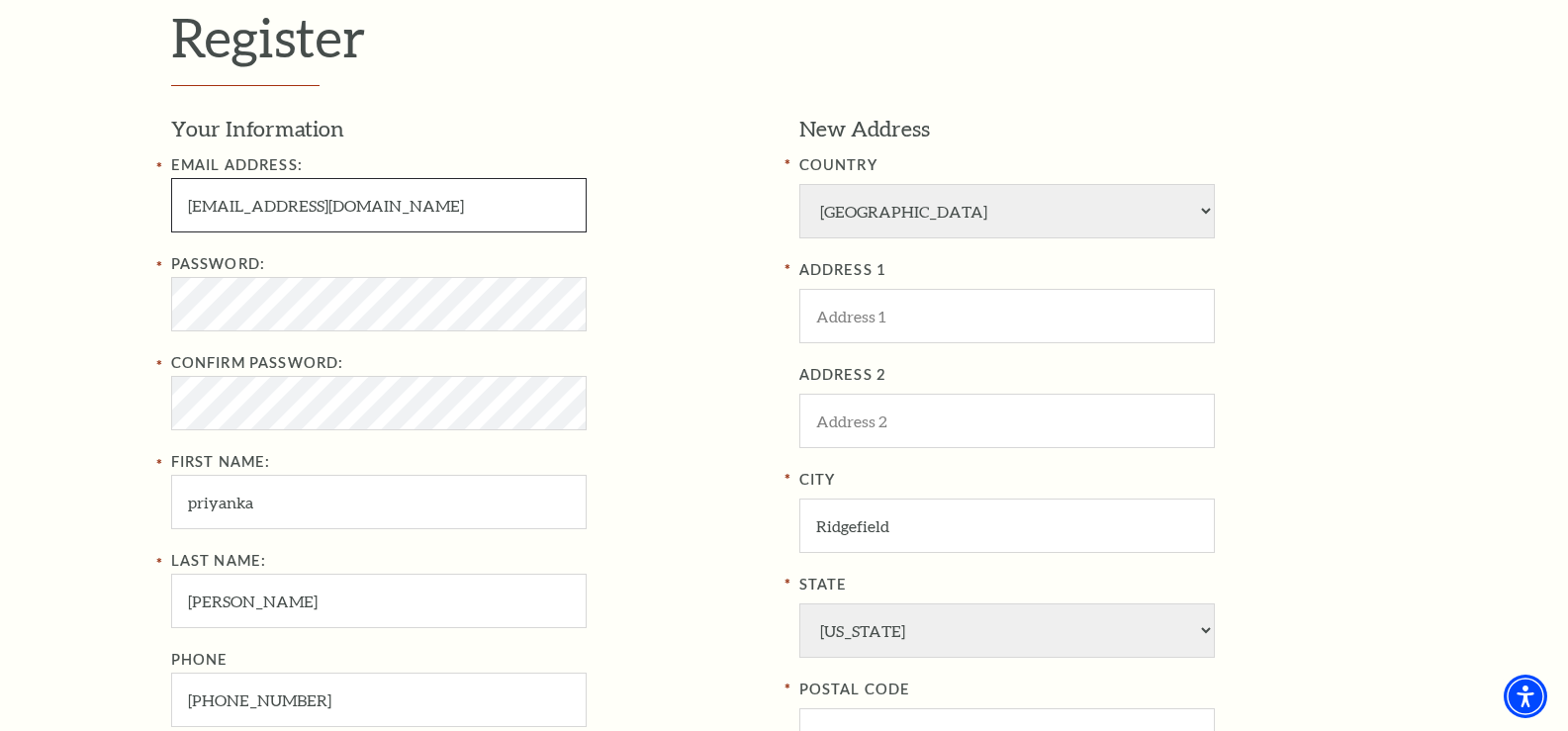
click at [340, 205] on input "baralpriyanka4567yu@gmail.com" at bounding box center [379, 205] width 416 height 54
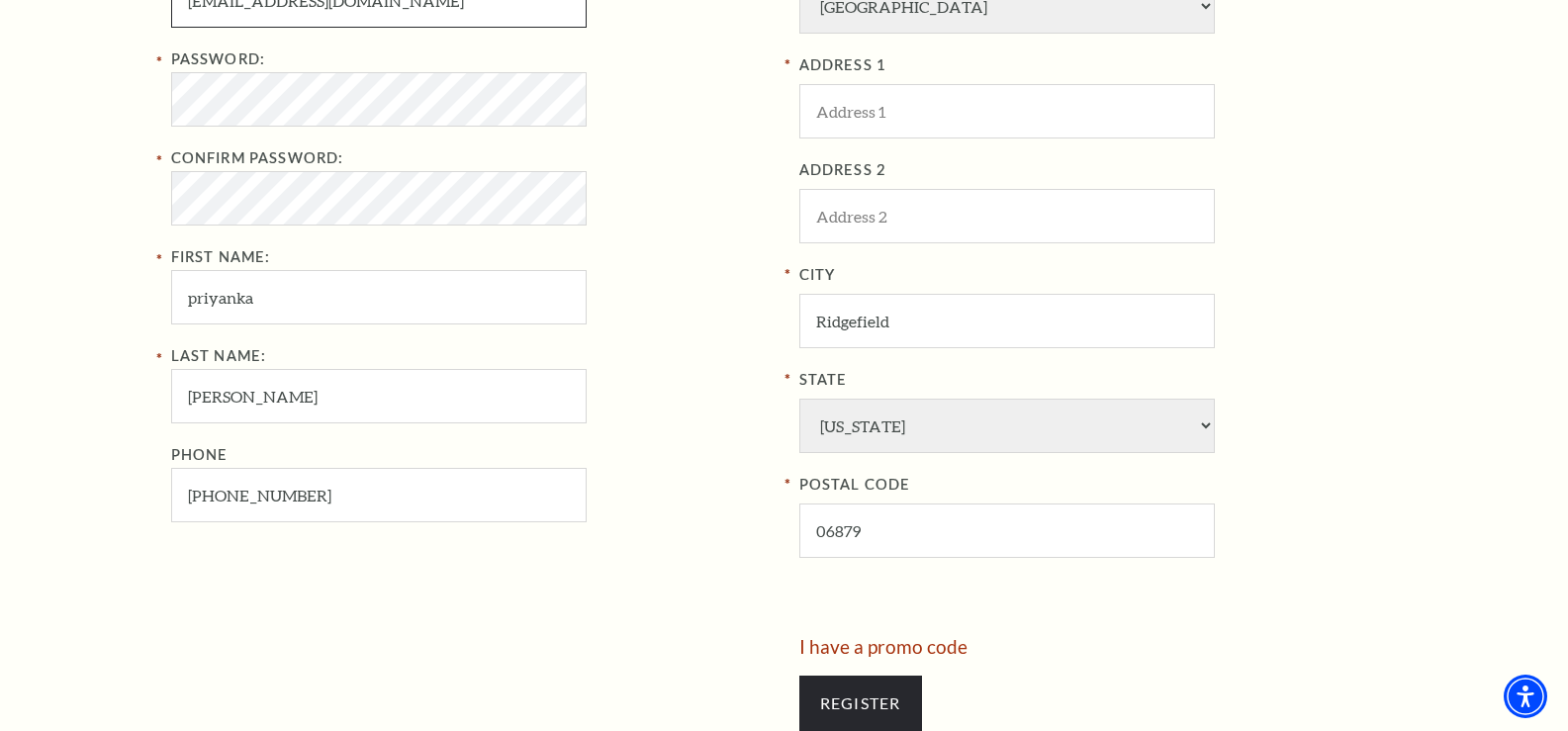
scroll to position [1089, 0]
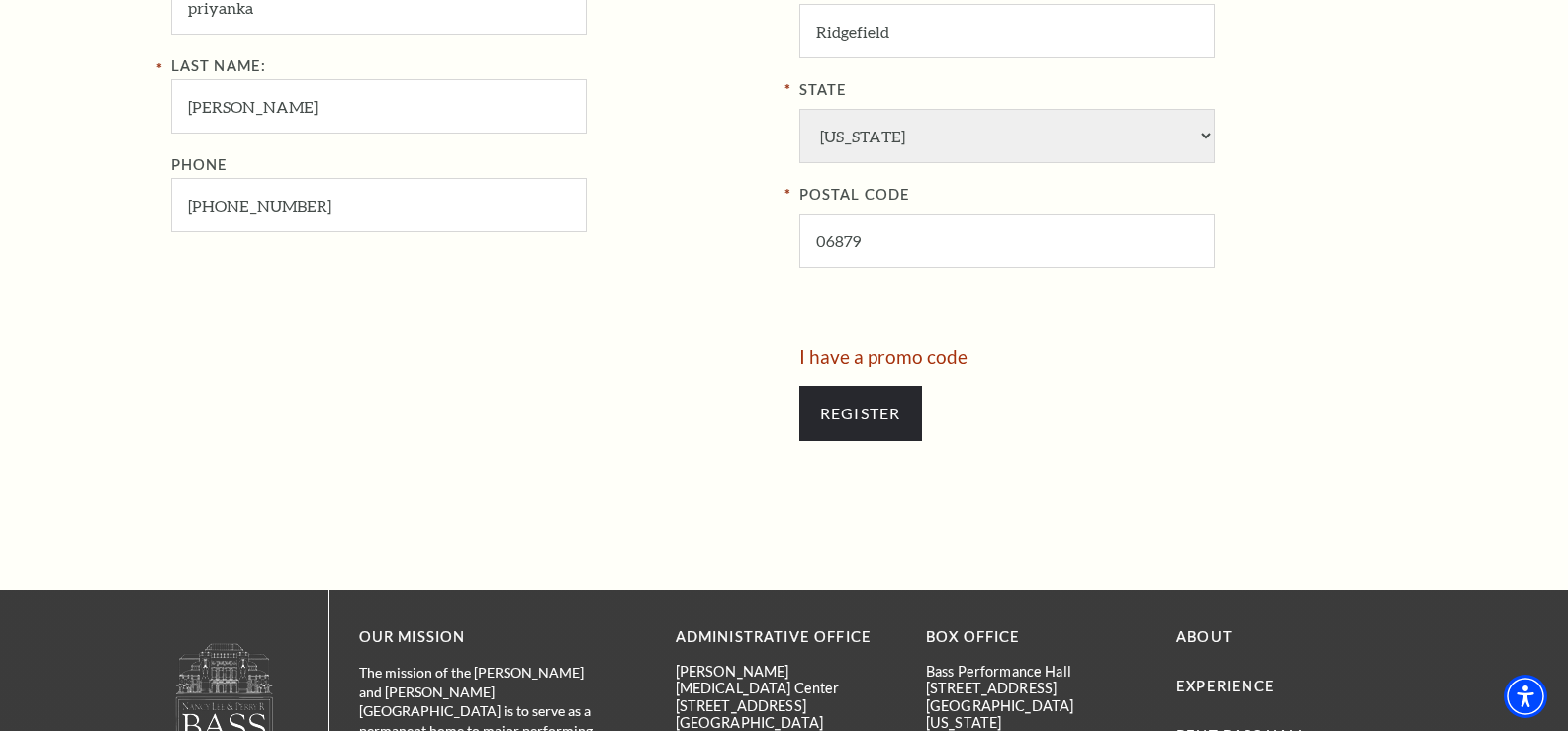
type input "baralpriyanka4567Pu@gmail.com"
click at [927, 414] on div "Register" at bounding box center [1098, 414] width 598 height 95
click at [891, 424] on input "Register" at bounding box center [860, 414] width 123 height 55
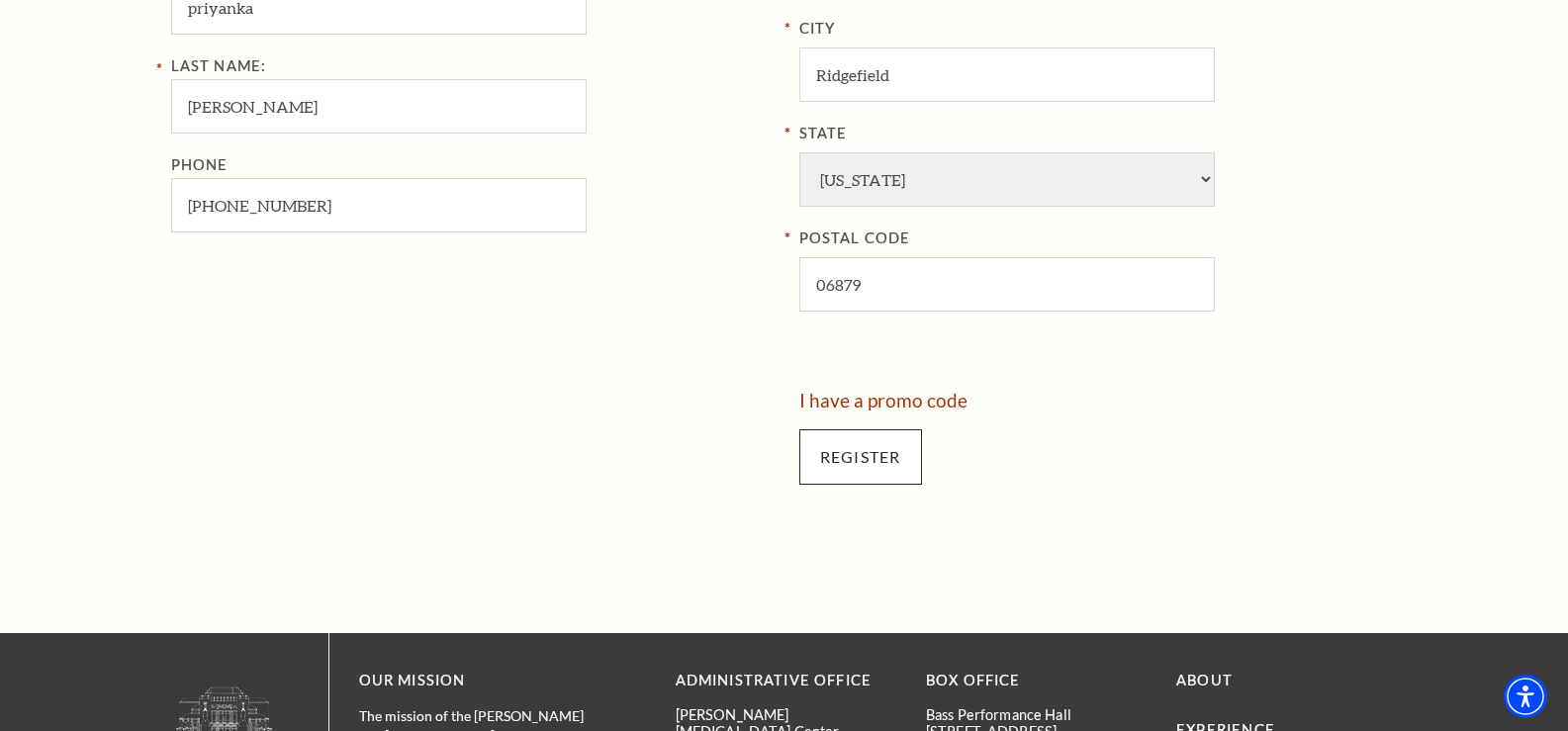
scroll to position [545, 0]
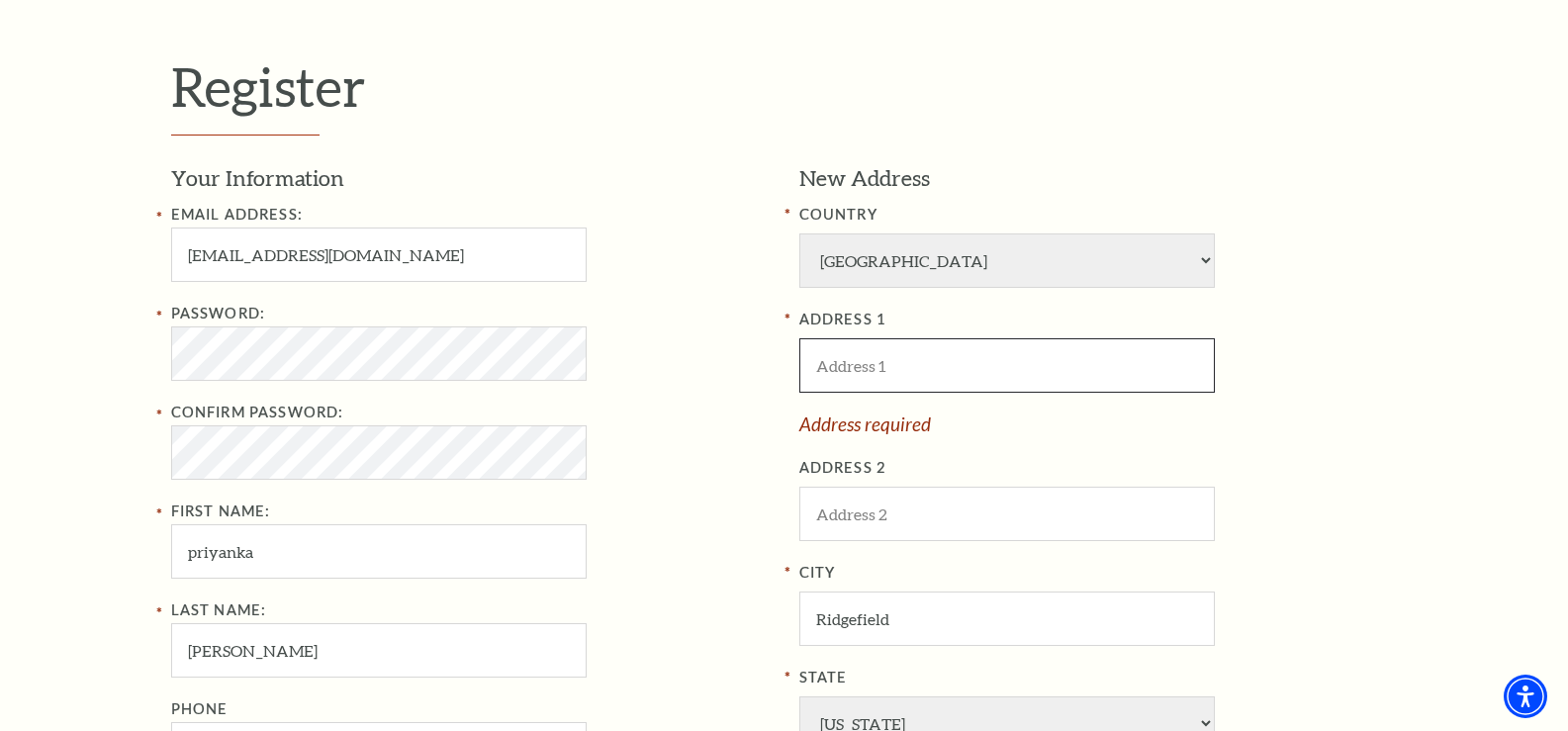
click at [908, 364] on input "ADDRESS 1" at bounding box center [1007, 366] width 416 height 54
type input "Ridgefield Playhouse"
type input "9692232644"
select select "CT"
type input "969-223-2644"
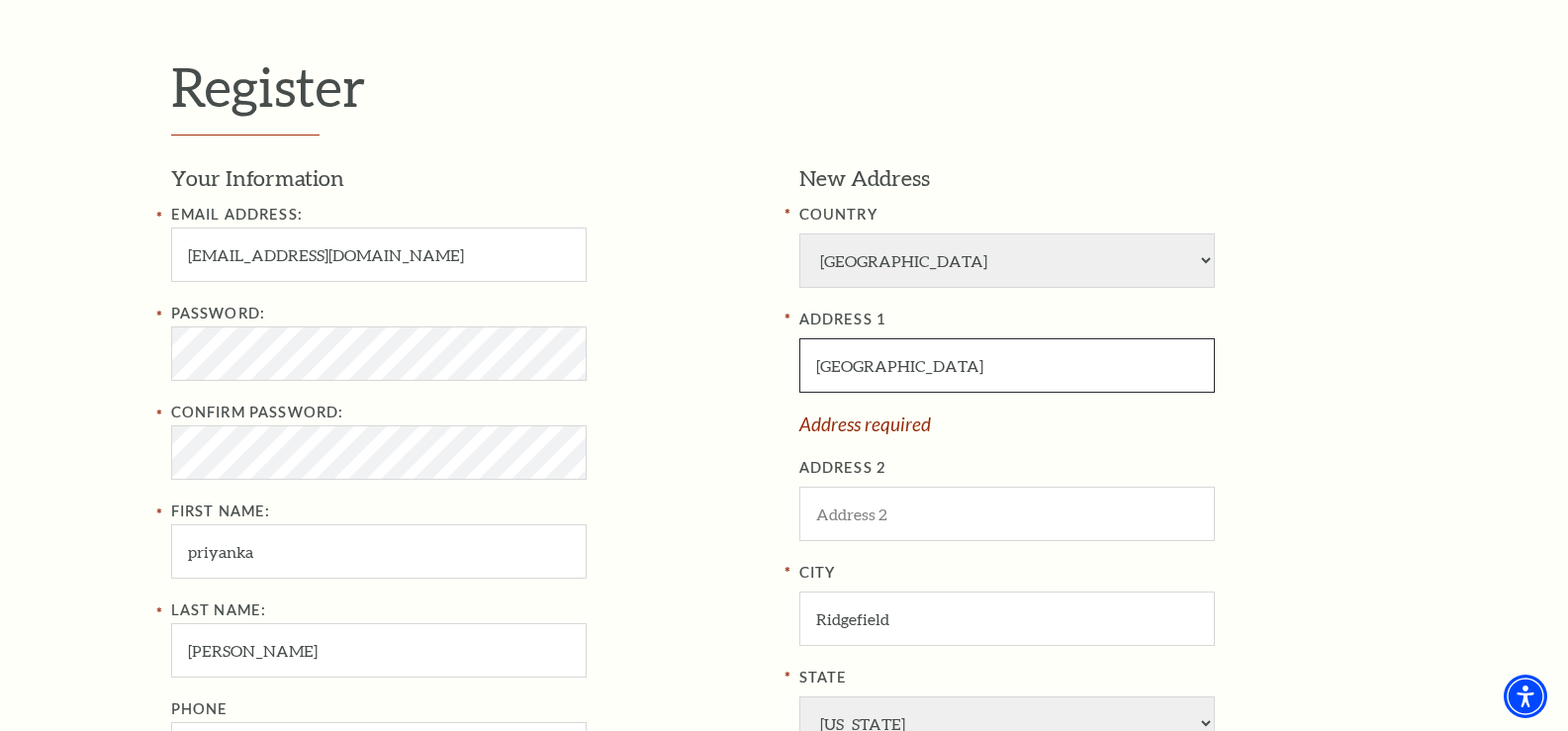
select select "1"
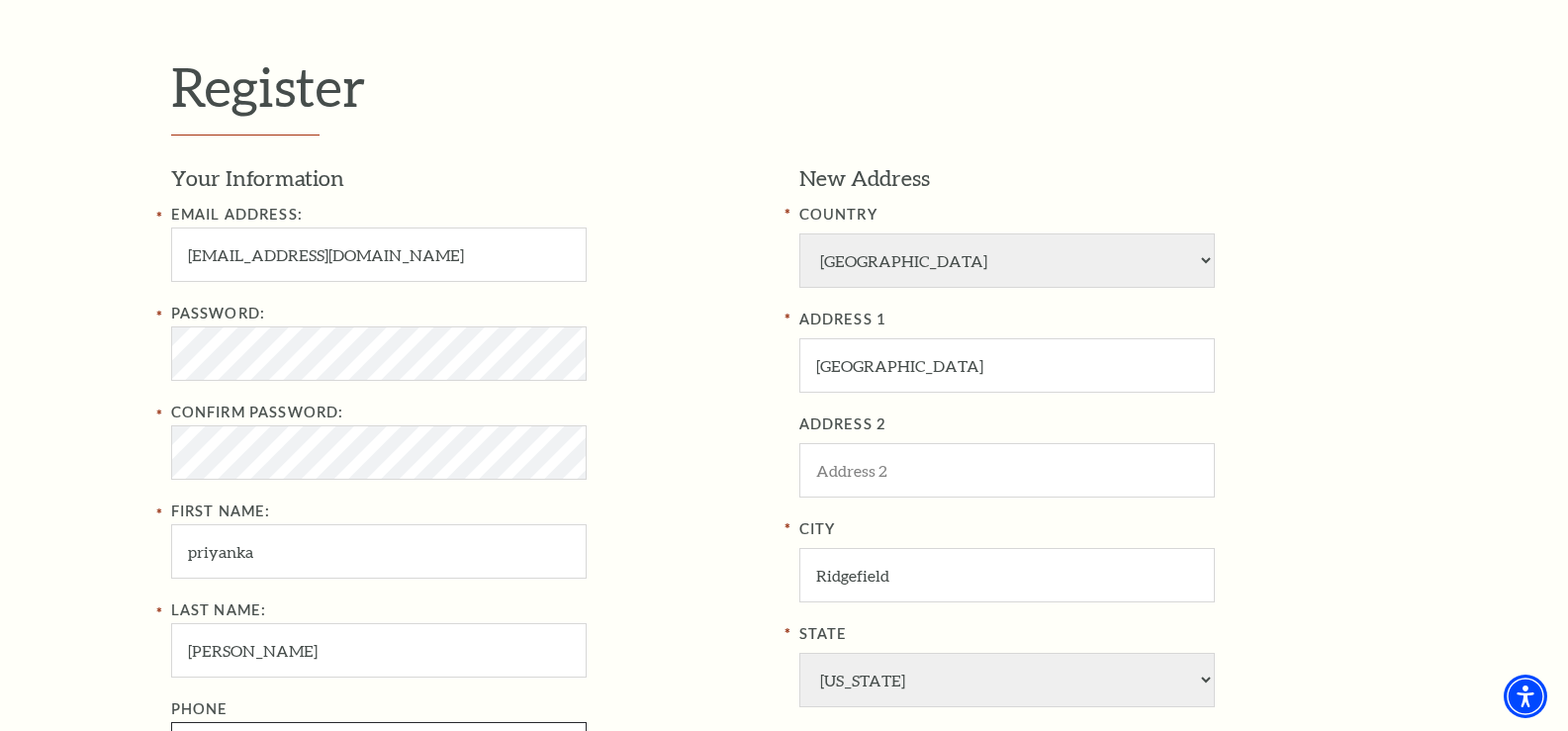
type input "9692232644"
select select "92"
type input "969-223-2644"
select select
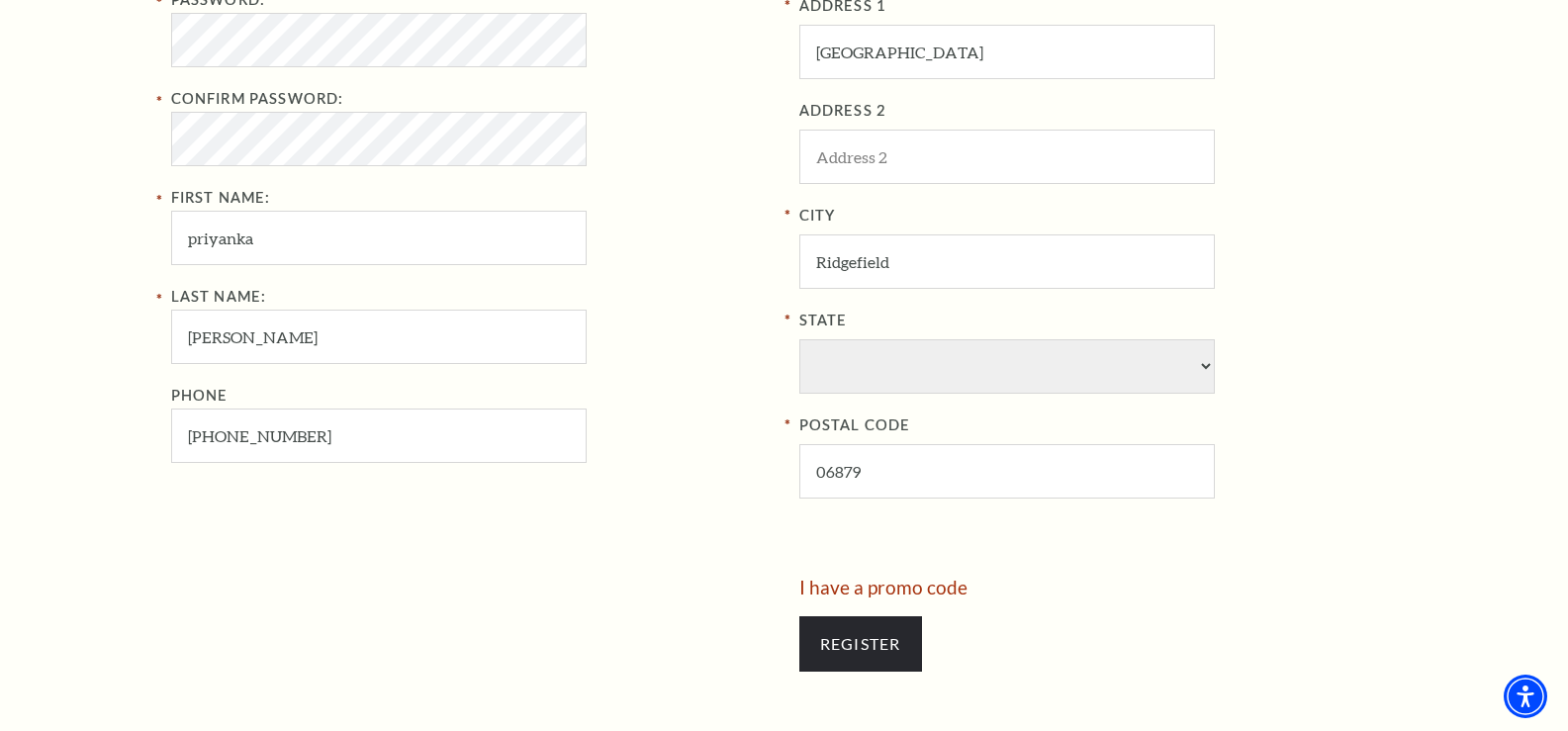
scroll to position [1039, 0]
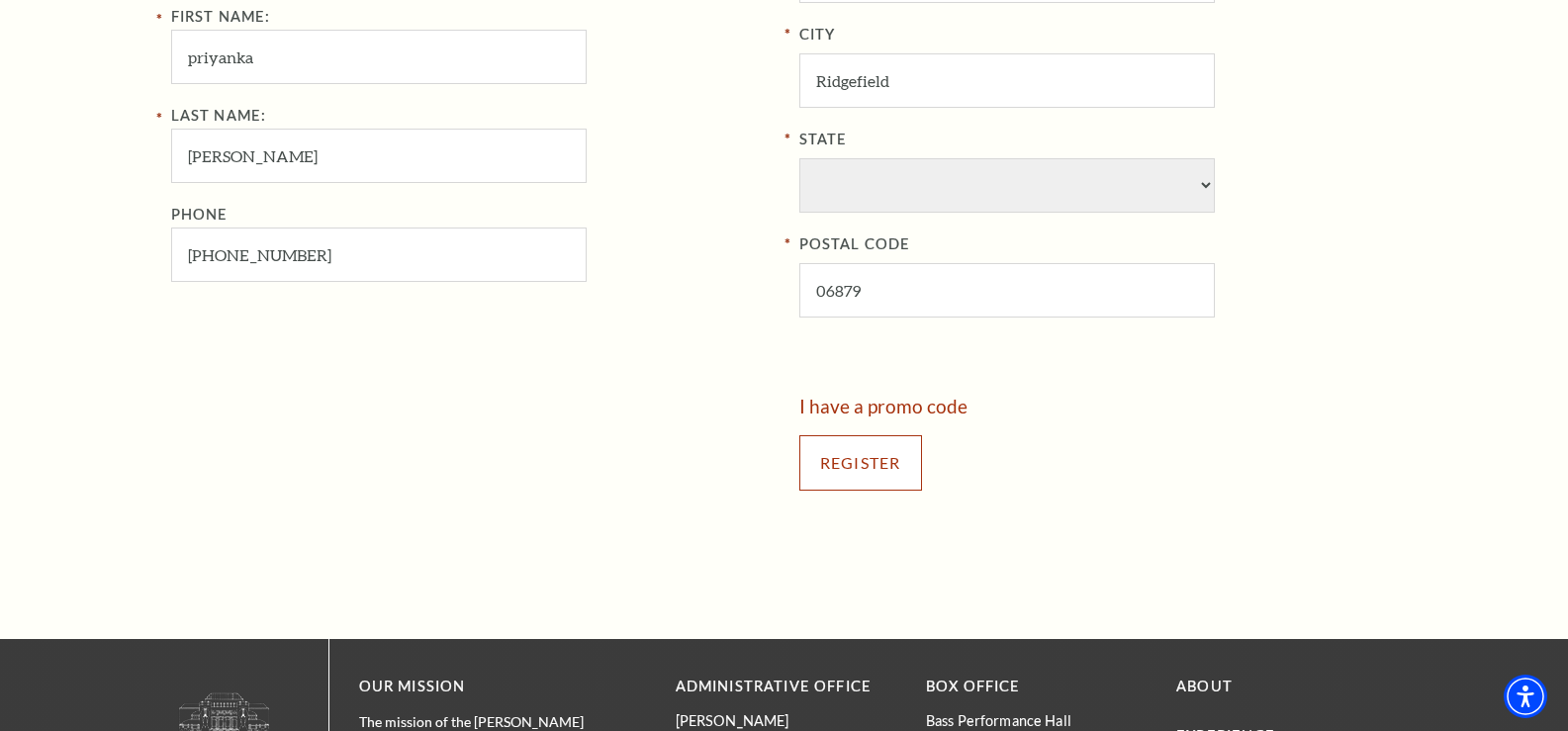
click at [851, 456] on input "Register" at bounding box center [860, 464] width 123 height 55
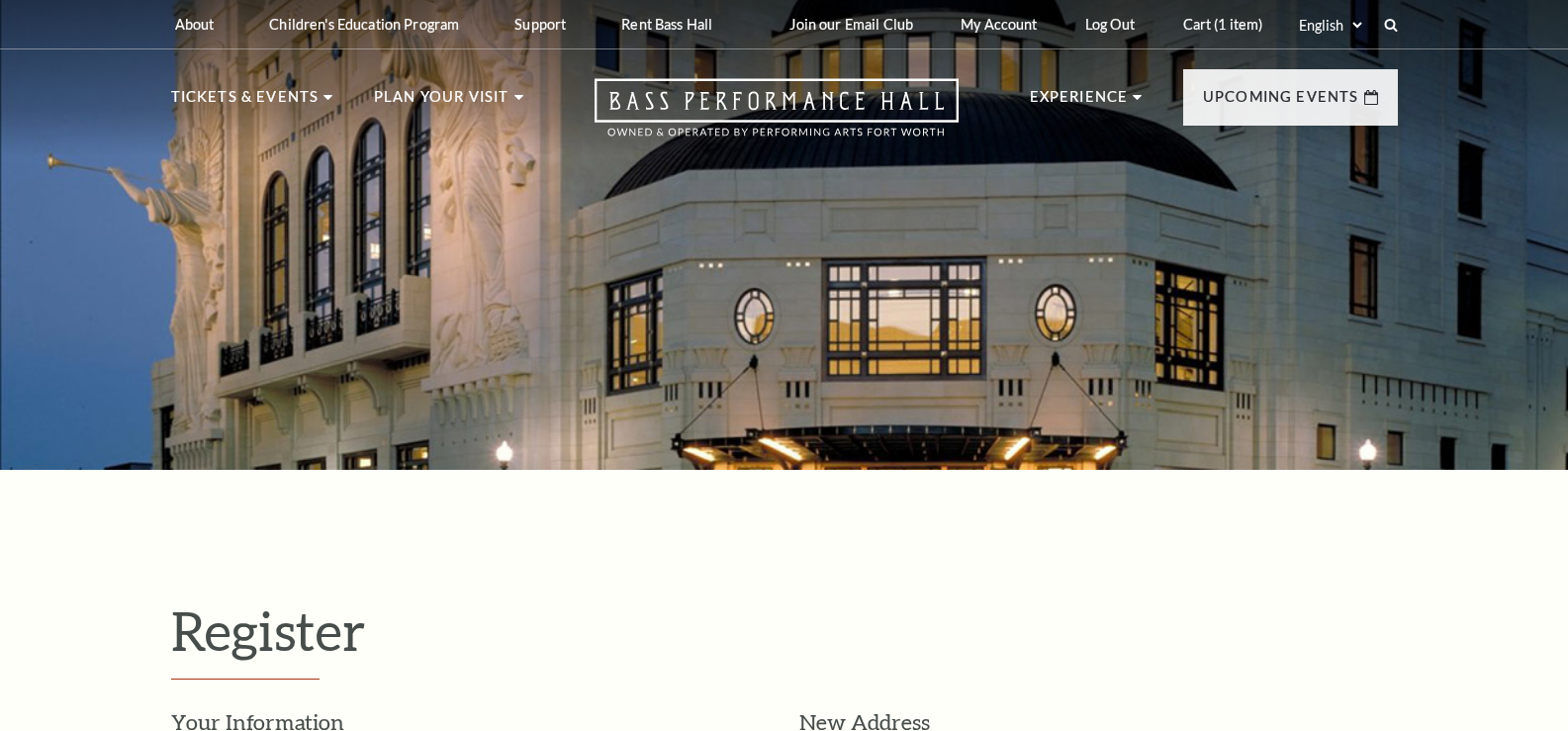
select select "92"
select select "[GEOGRAPHIC_DATA]"
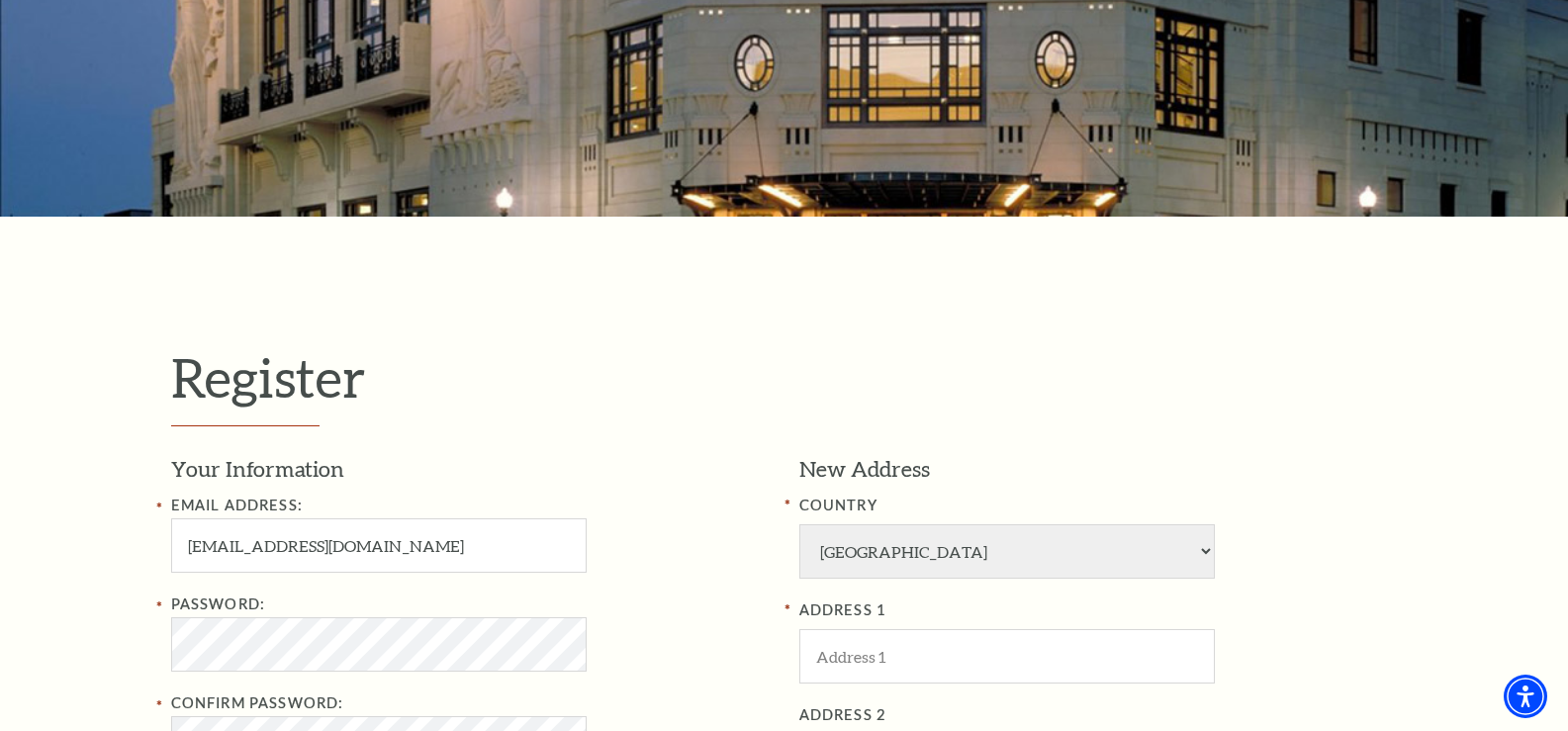
scroll to position [347, 0]
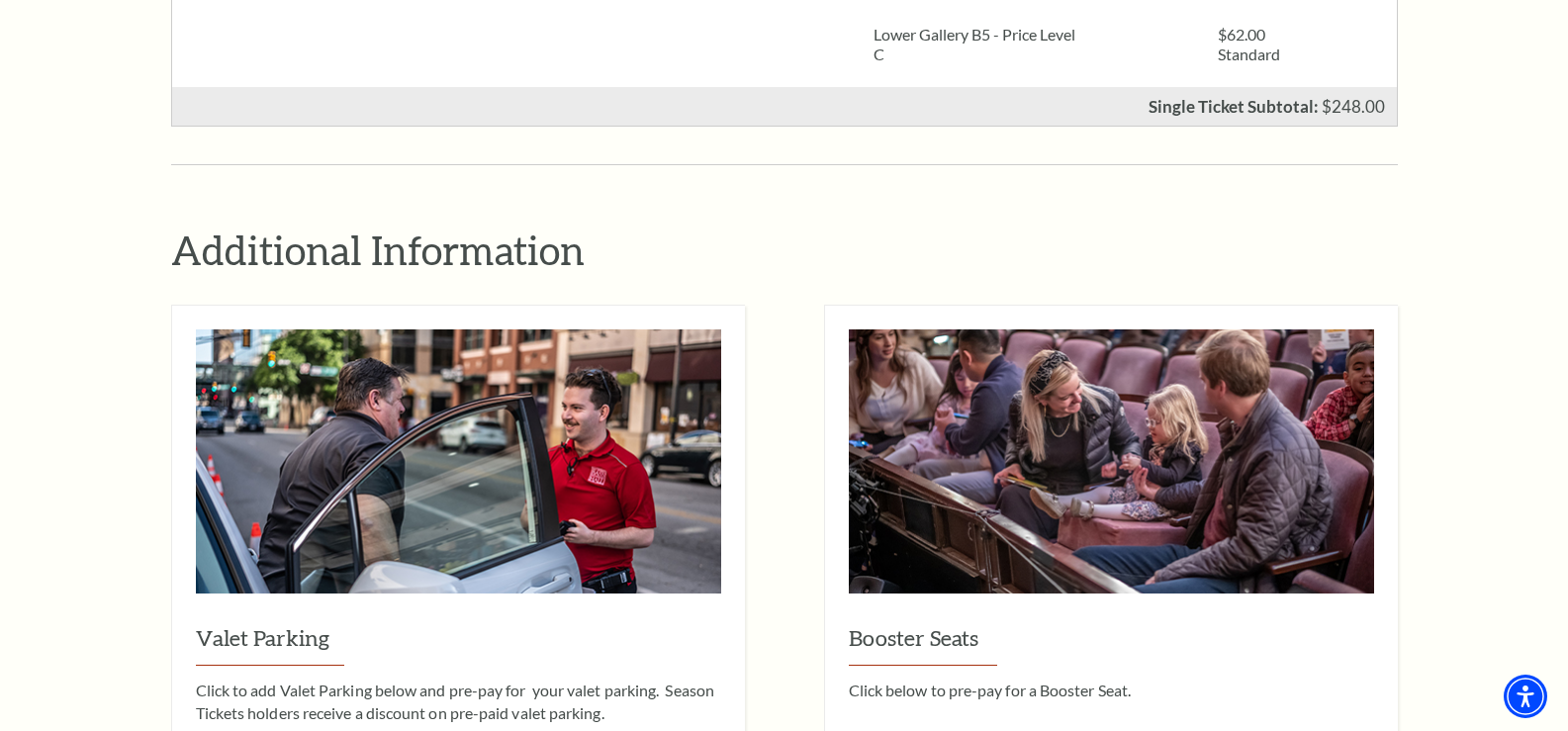
scroll to position [889, 0]
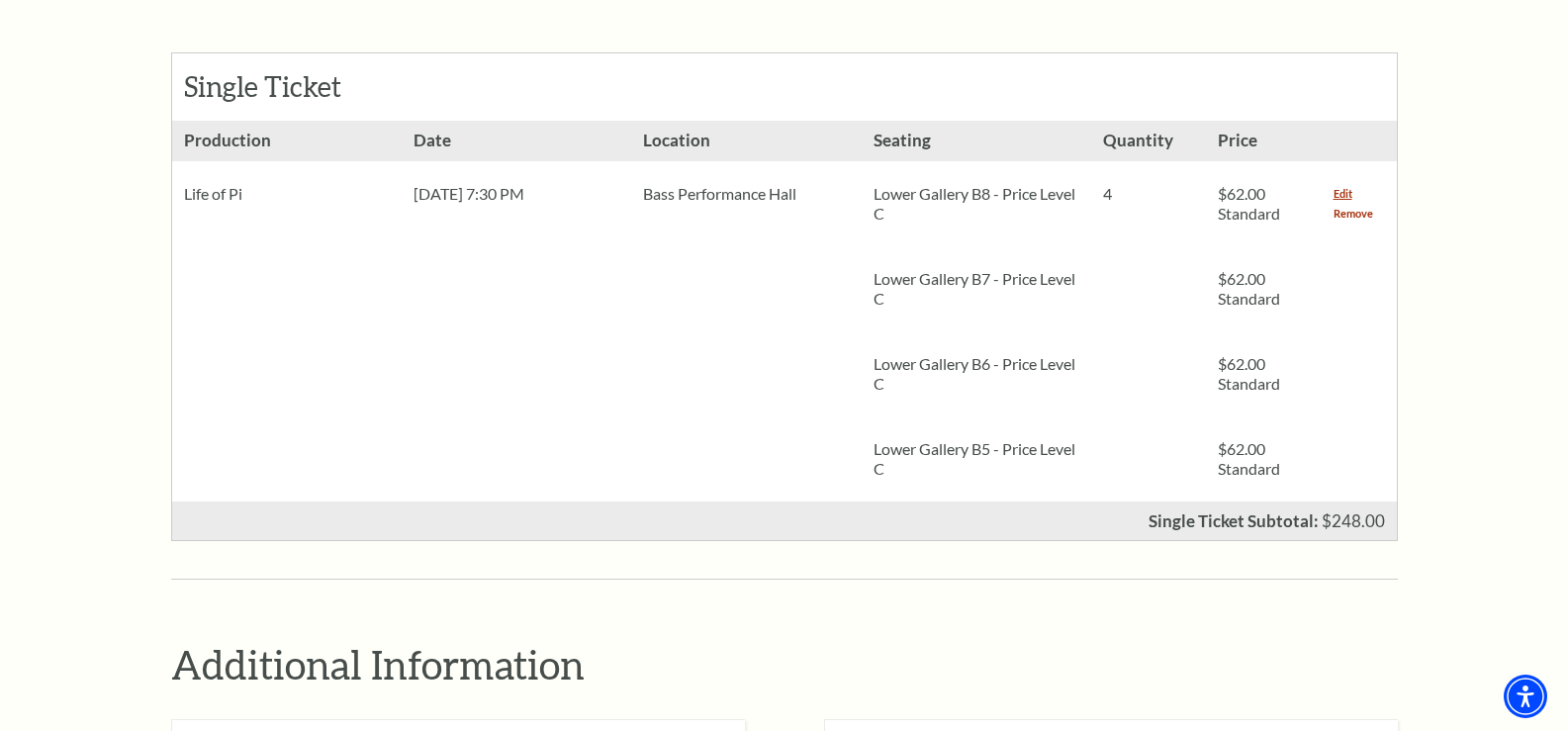
click at [1347, 204] on link "Remove" at bounding box center [1353, 214] width 40 height 20
